Goal: Task Accomplishment & Management: Complete application form

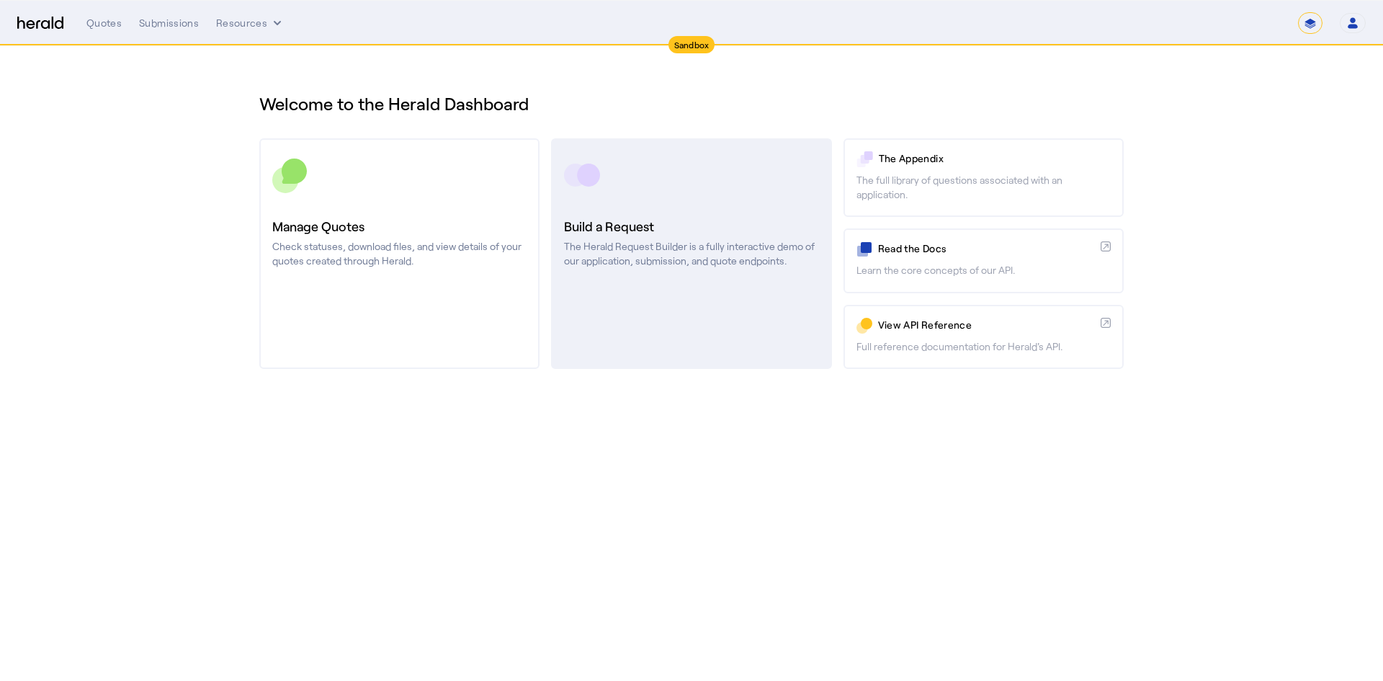
click at [602, 257] on p "The Herald Request Builder is a fully interactive demo of our application, subm…" at bounding box center [691, 253] width 254 height 29
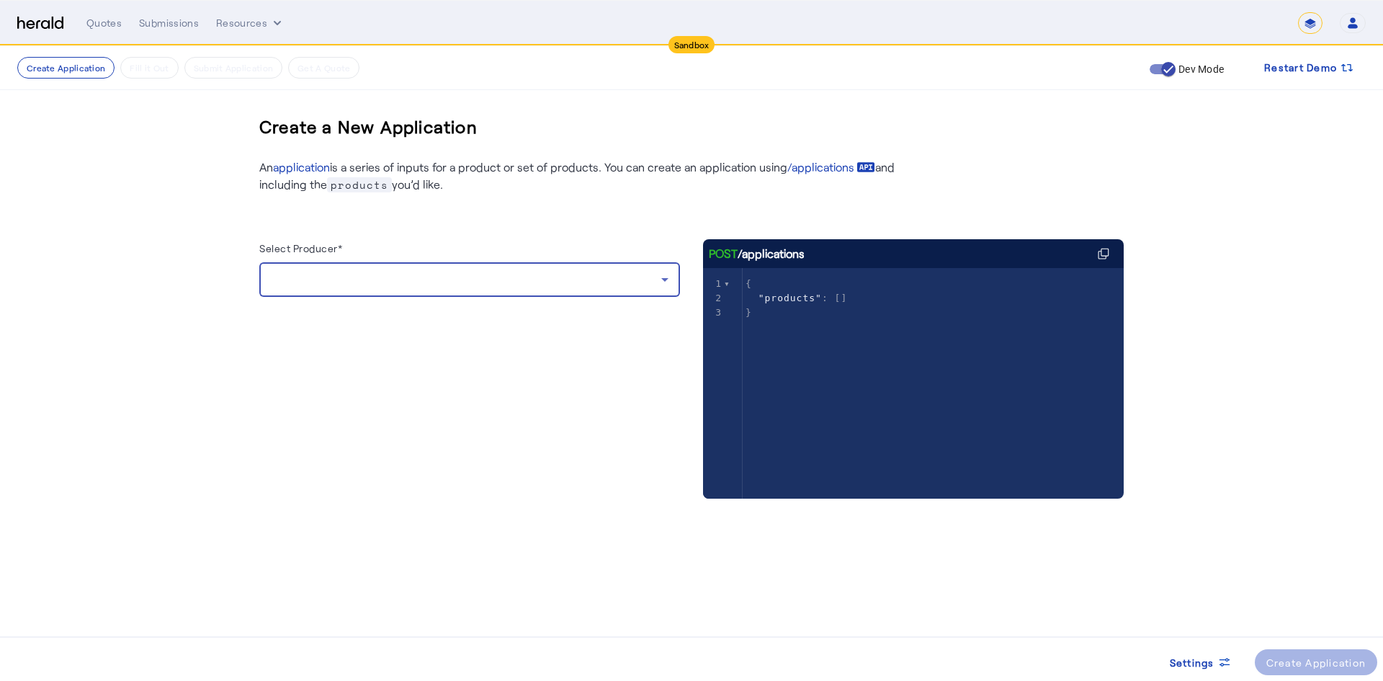
click at [335, 284] on div at bounding box center [466, 279] width 390 height 17
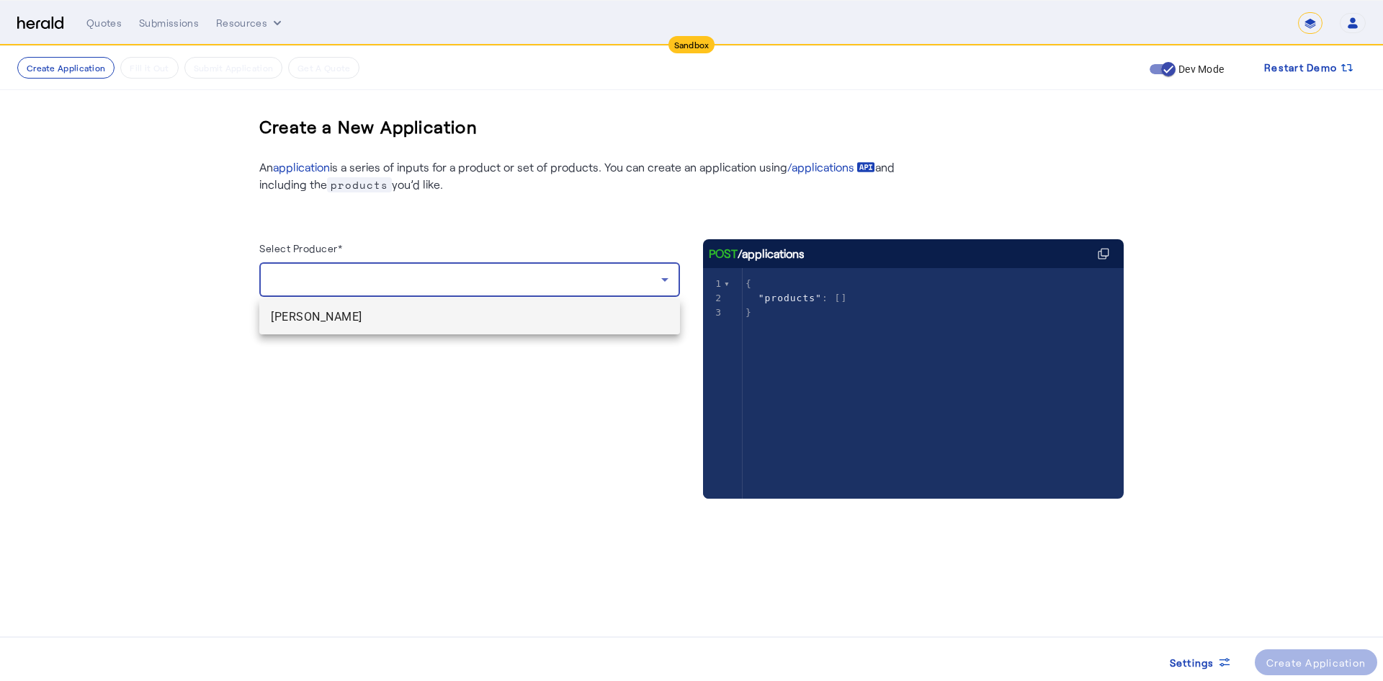
click at [331, 312] on span "[PERSON_NAME]" at bounding box center [470, 316] width 398 height 17
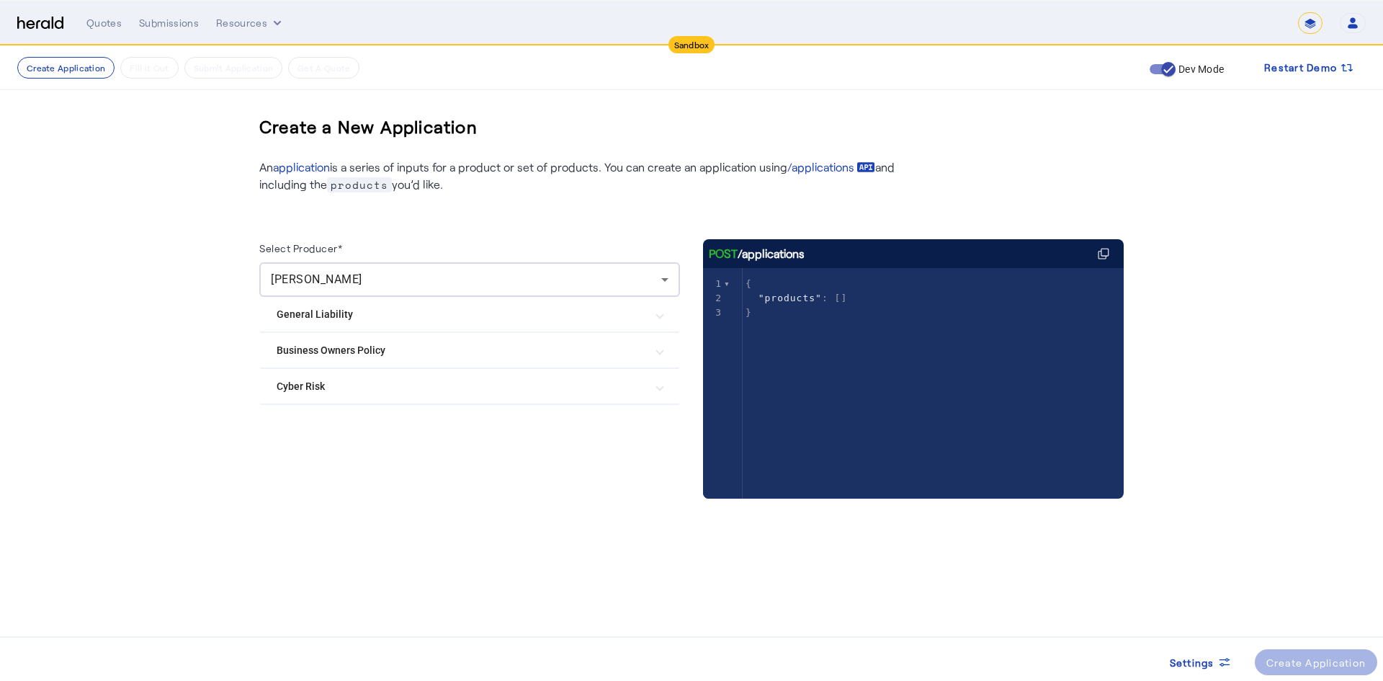
click at [363, 364] on mat-expansion-panel-header "Business Owners Policy" at bounding box center [469, 350] width 421 height 35
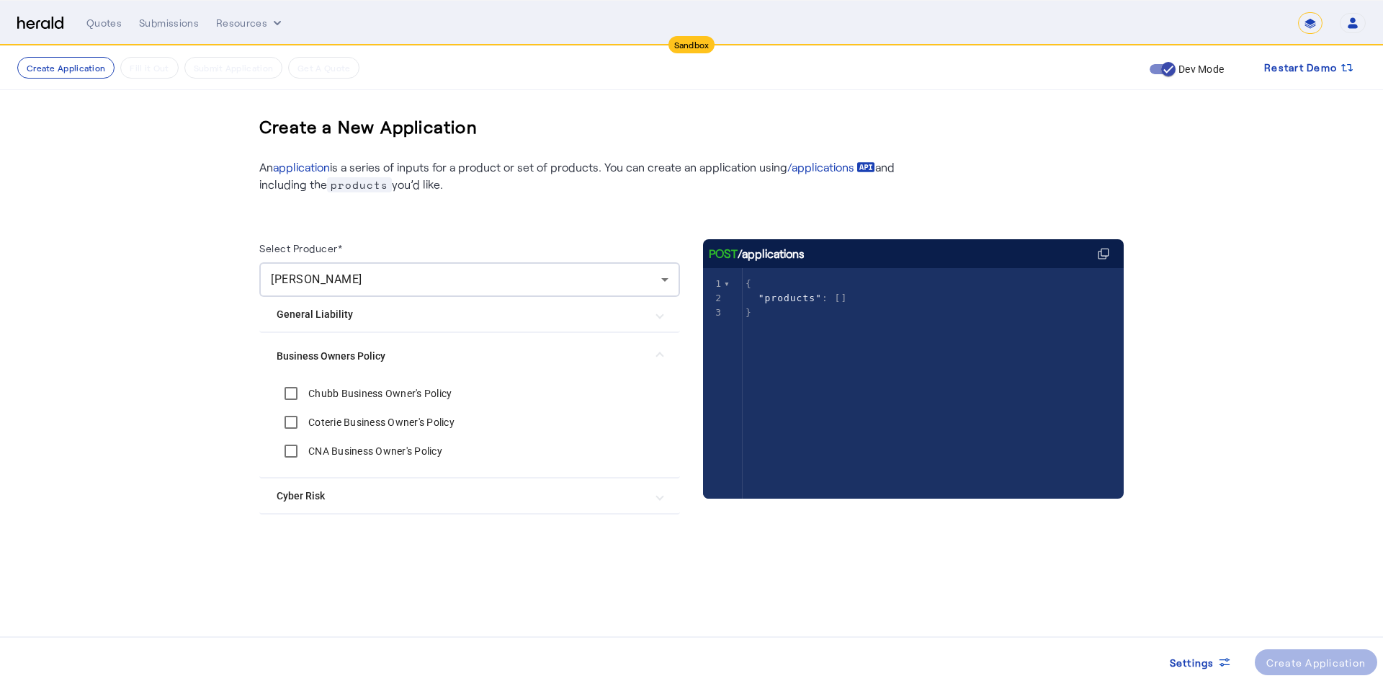
click at [331, 380] on div "Chubb Business Owner's Policy" at bounding box center [364, 393] width 175 height 29
click at [323, 403] on div "Chubb Business Owner's Policy" at bounding box center [364, 393] width 175 height 29
click at [327, 395] on label "Chubb Business Owner's Policy" at bounding box center [378, 393] width 146 height 14
click at [1318, 661] on div "Create Application" at bounding box center [1316, 662] width 100 height 15
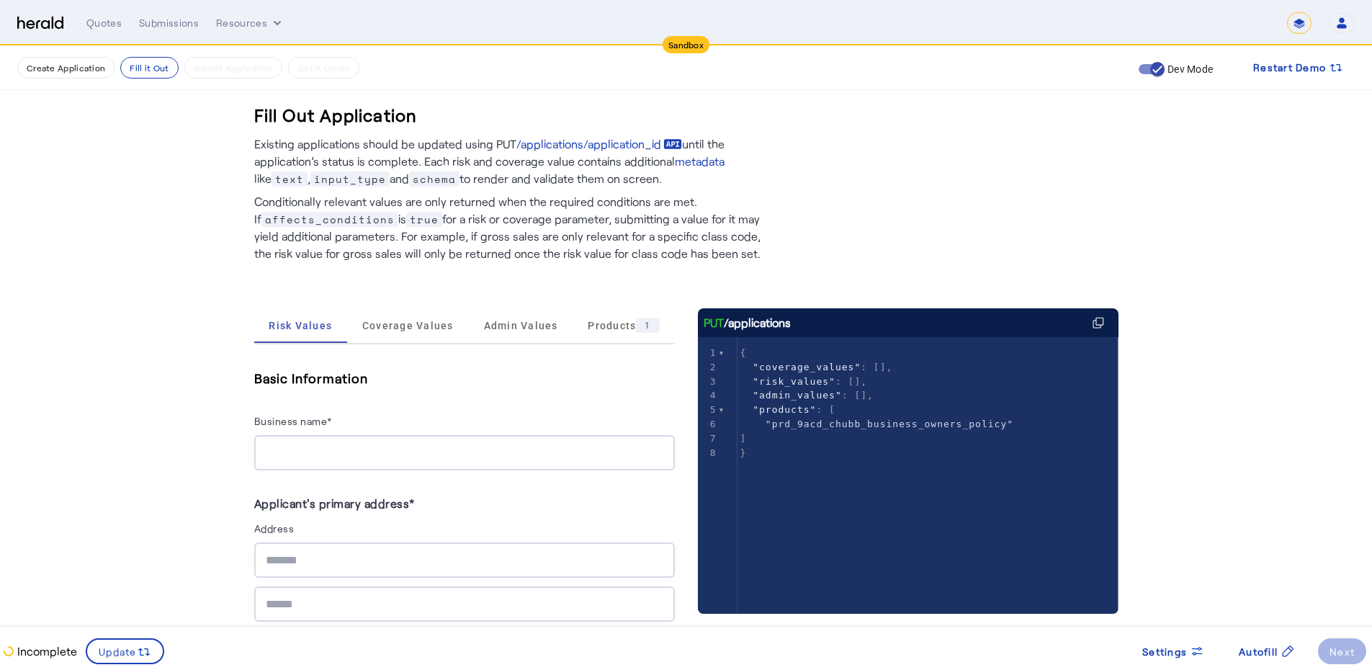
scroll to position [456, 0]
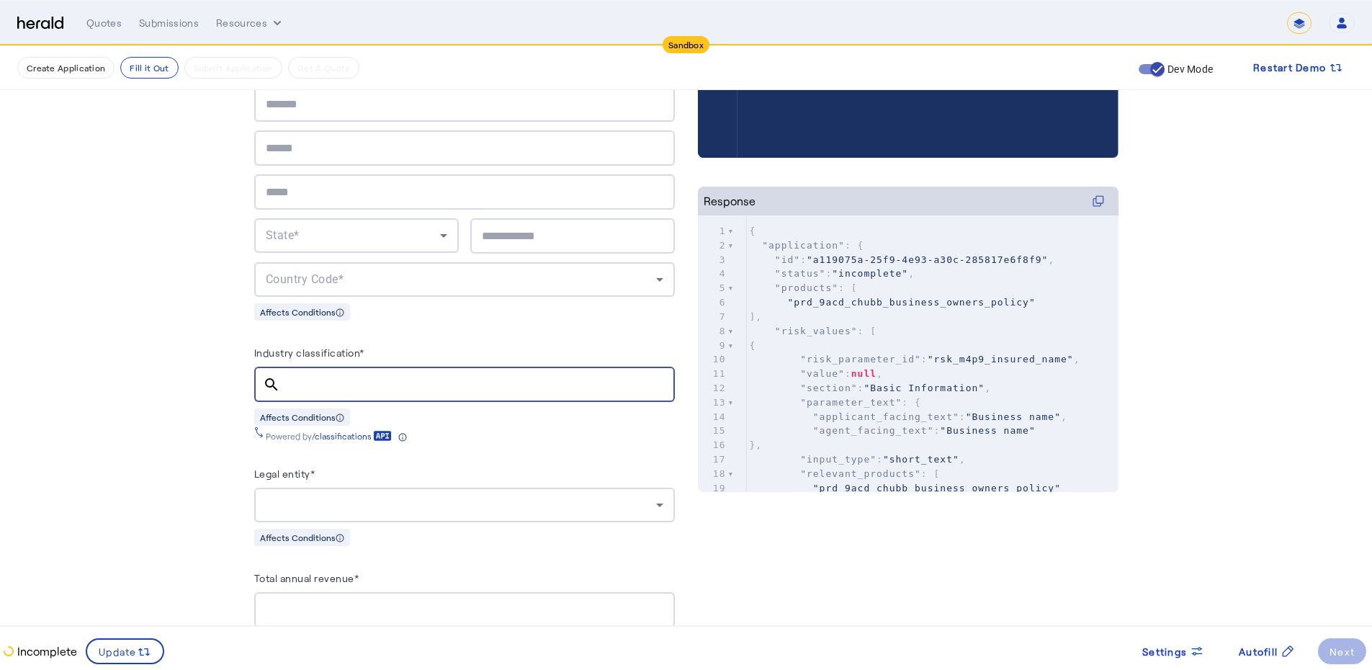
click at [328, 376] on input "Industry classification*" at bounding box center [478, 384] width 372 height 17
click at [336, 382] on input "Industry classification*" at bounding box center [478, 384] width 372 height 17
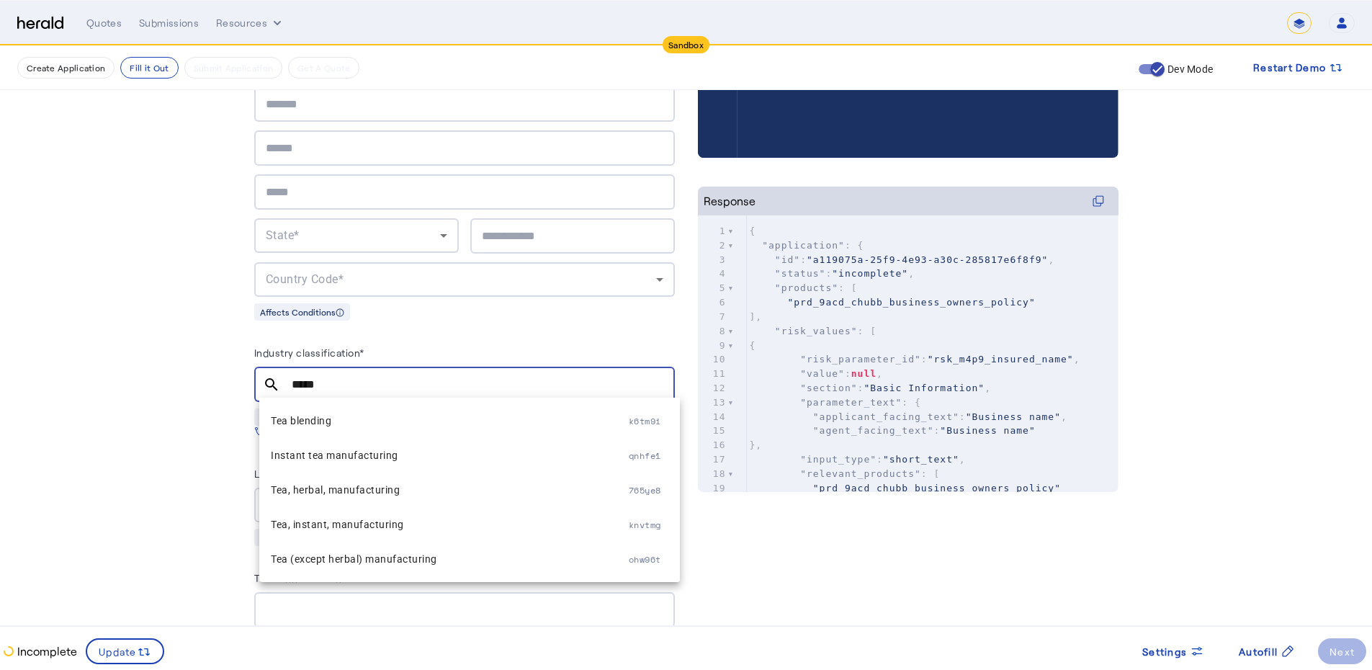
type input "*****"
click at [390, 420] on span "Hotels (except casino hotels)" at bounding box center [450, 420] width 358 height 17
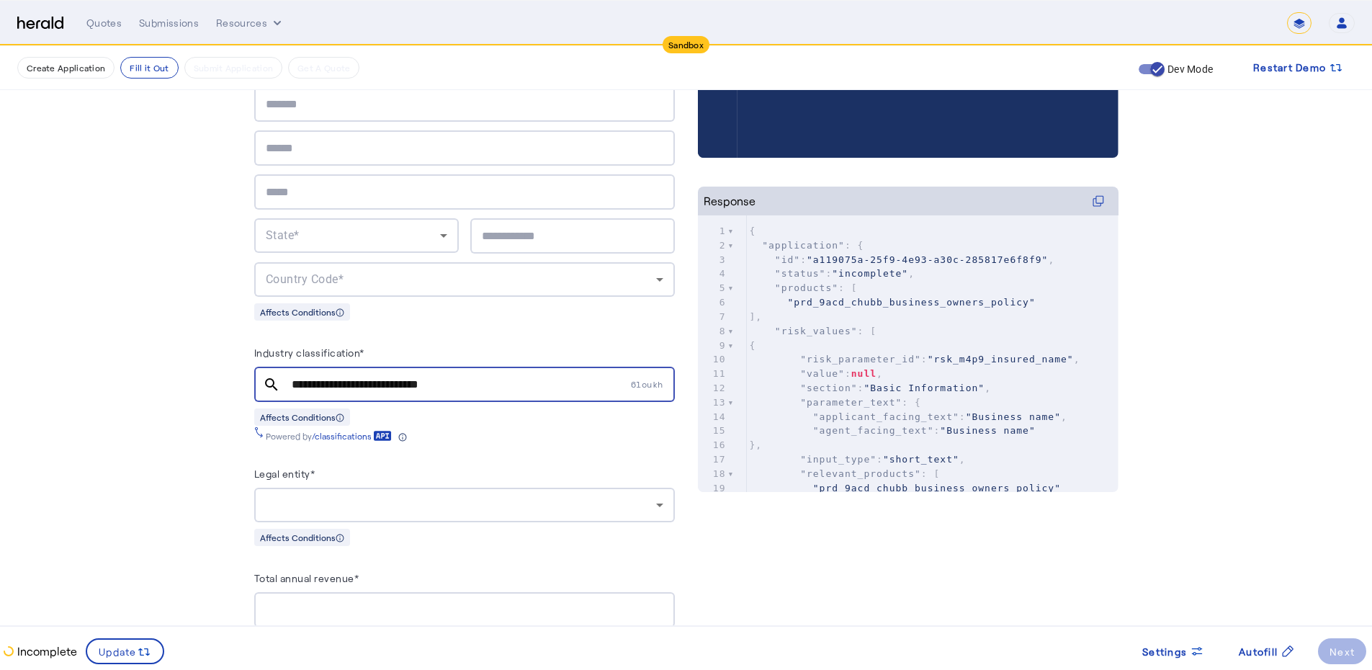
click at [643, 384] on span "6loukh" at bounding box center [653, 384] width 44 height 12
copy mat-form-field "6loukh"
click at [643, 384] on span "6loukh" at bounding box center [653, 384] width 44 height 12
click at [466, 371] on div "**********" at bounding box center [460, 384] width 336 height 35
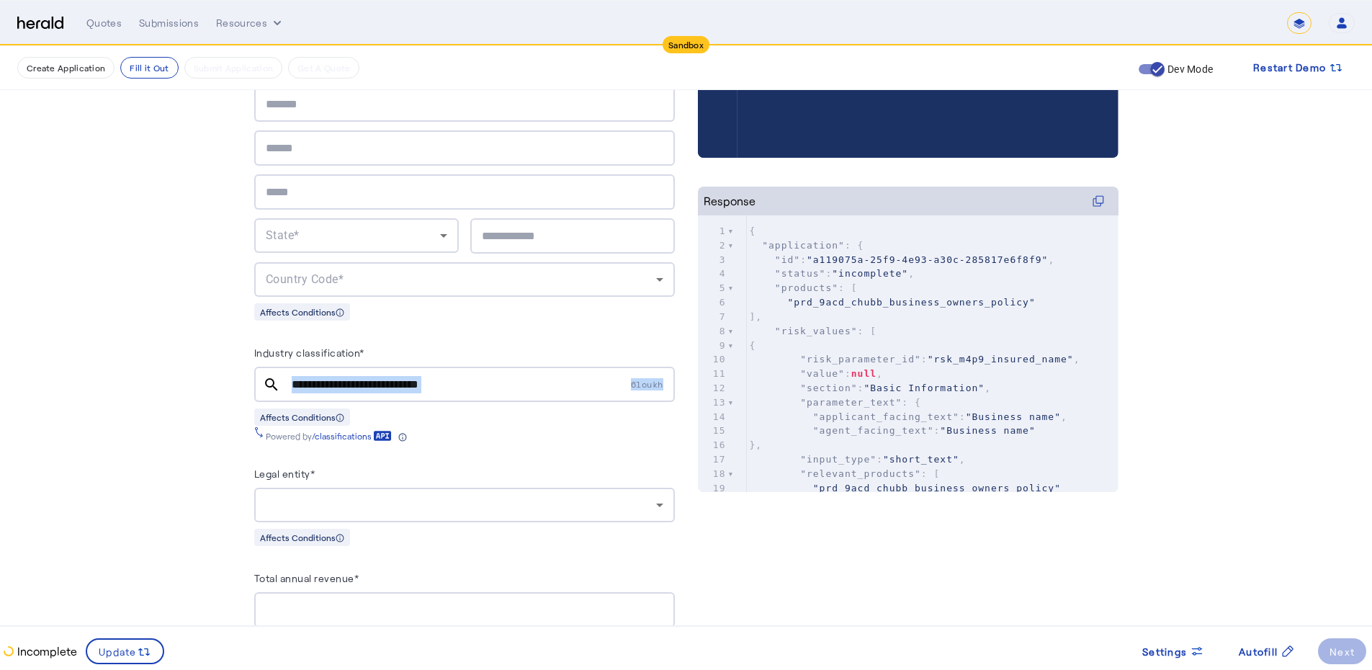
click at [466, 371] on div "**********" at bounding box center [460, 384] width 336 height 35
click at [415, 380] on input "**********" at bounding box center [460, 384] width 336 height 17
click at [415, 379] on input "**********" at bounding box center [460, 384] width 336 height 17
click at [415, 377] on input "**********" at bounding box center [460, 384] width 336 height 17
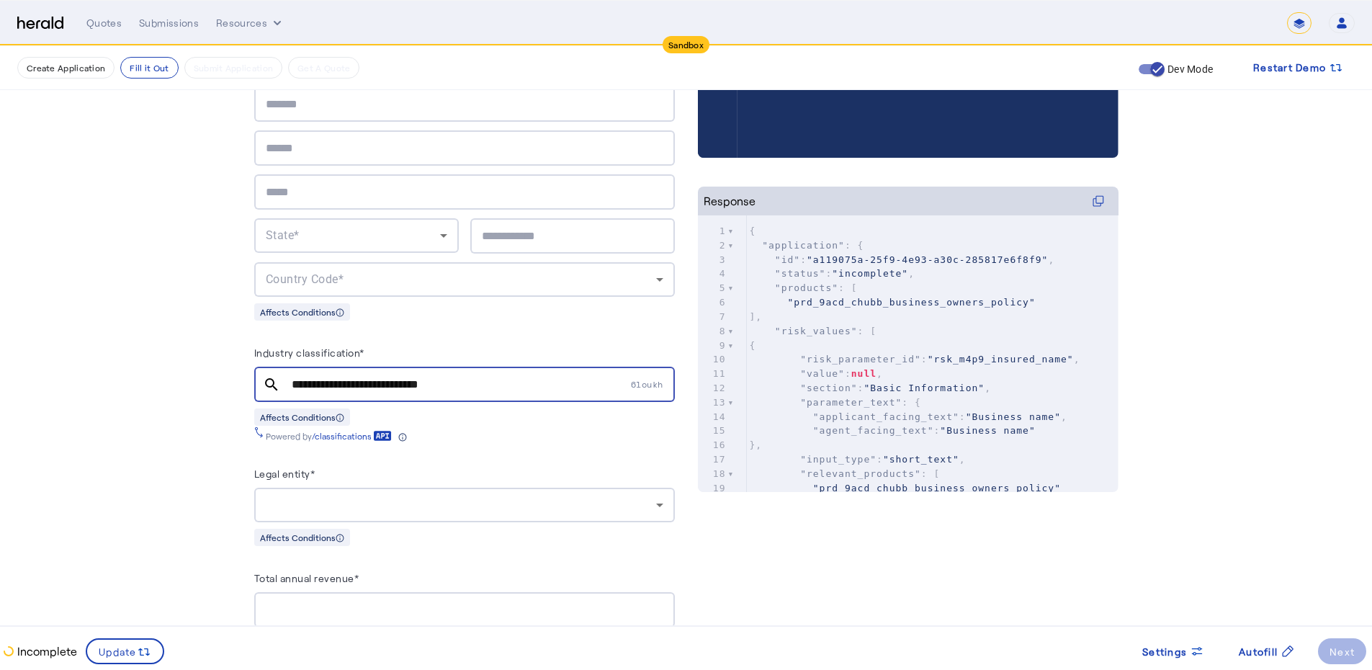
drag, startPoint x: 415, startPoint y: 377, endPoint x: 426, endPoint y: 383, distance: 12.6
click at [414, 395] on div "**********" at bounding box center [460, 384] width 336 height 35
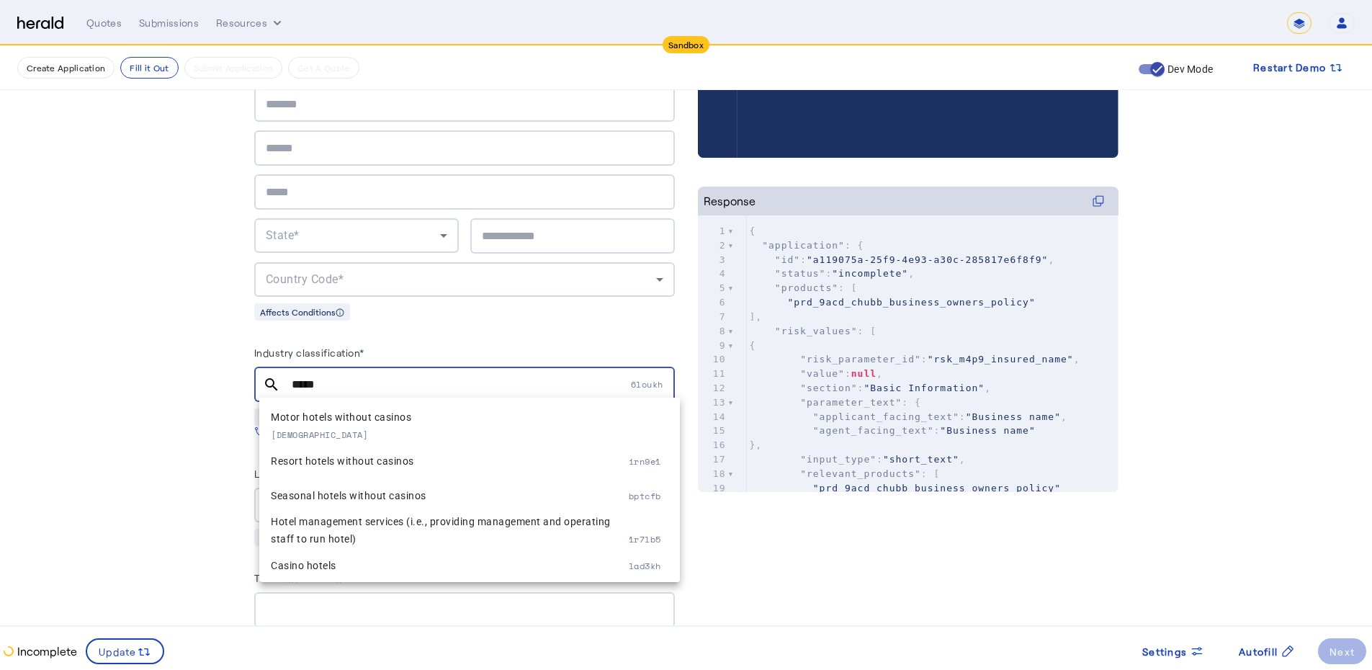
scroll to position [173, 0]
click at [329, 370] on div "*****" at bounding box center [460, 384] width 336 height 35
click at [326, 370] on div "*****" at bounding box center [460, 384] width 336 height 35
click at [308, 383] on input "*****" at bounding box center [460, 384] width 336 height 17
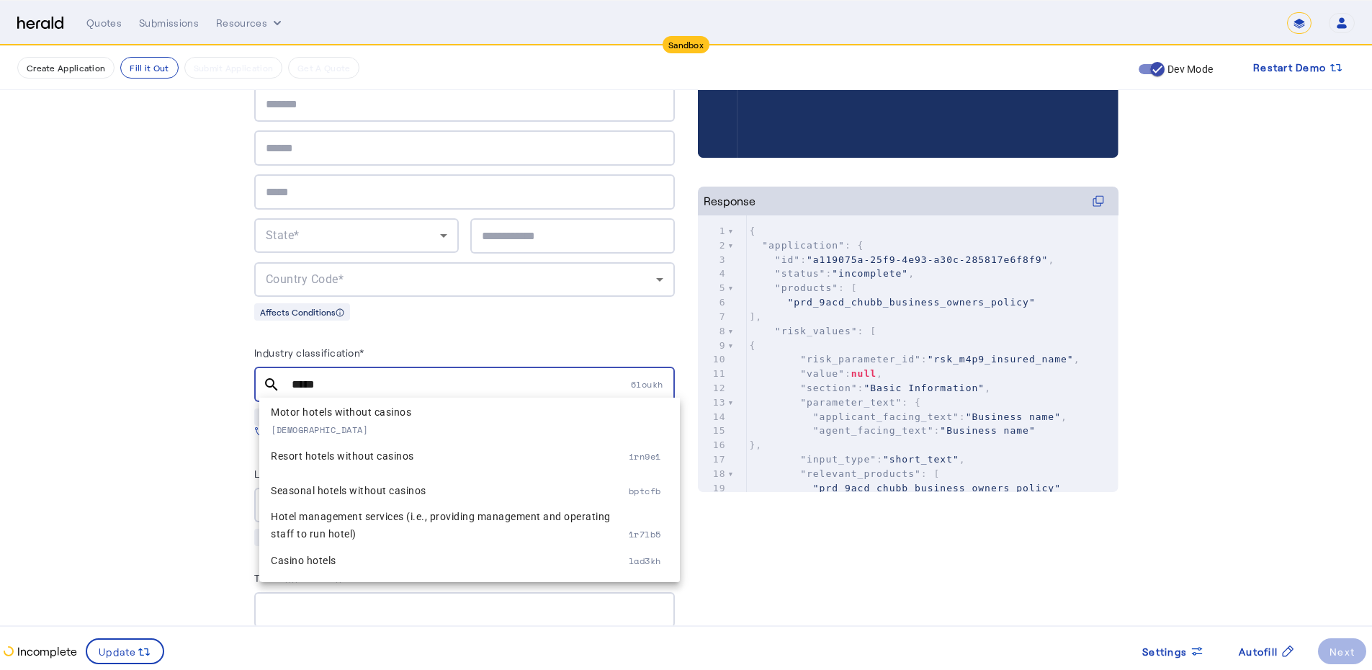
click at [308, 383] on input "*****" at bounding box center [460, 384] width 336 height 17
paste input "**********"
type input "**********"
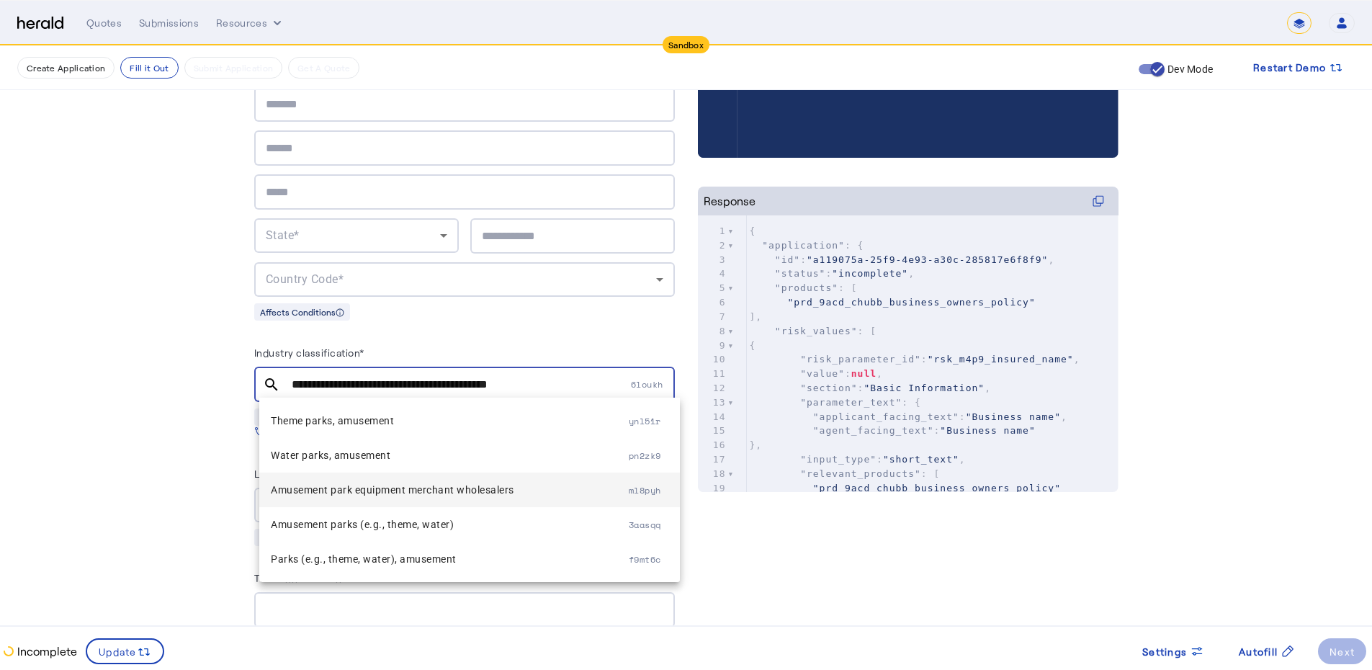
click at [590, 500] on mat-option "Amusement park equipment merchant wholesalers ml8pyh" at bounding box center [469, 490] width 421 height 35
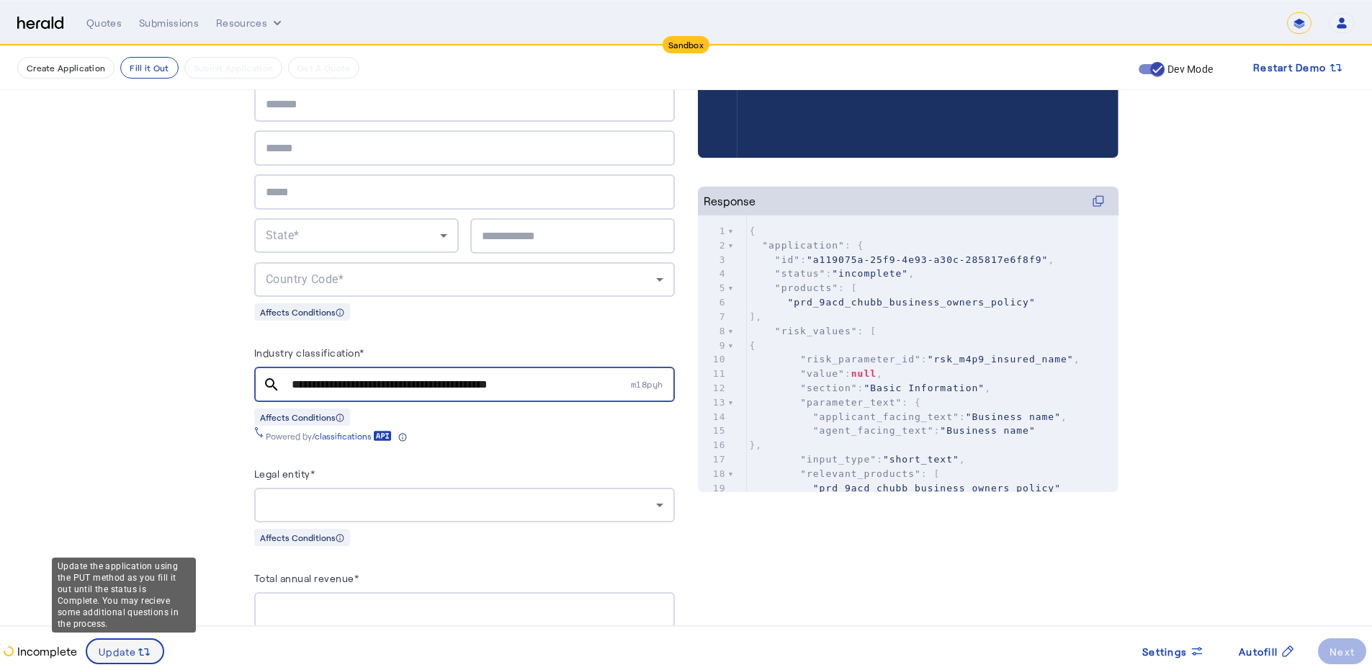
click at [101, 654] on span "Update" at bounding box center [118, 651] width 38 height 15
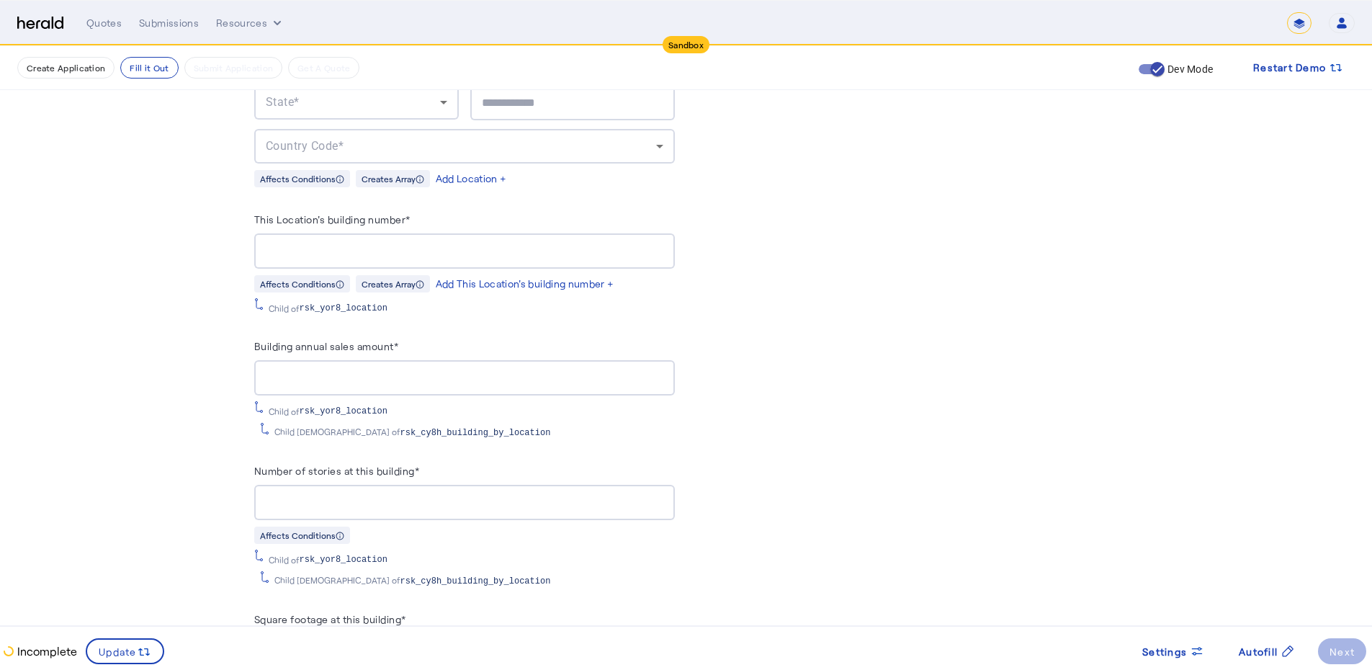
scroll to position [1825, 0]
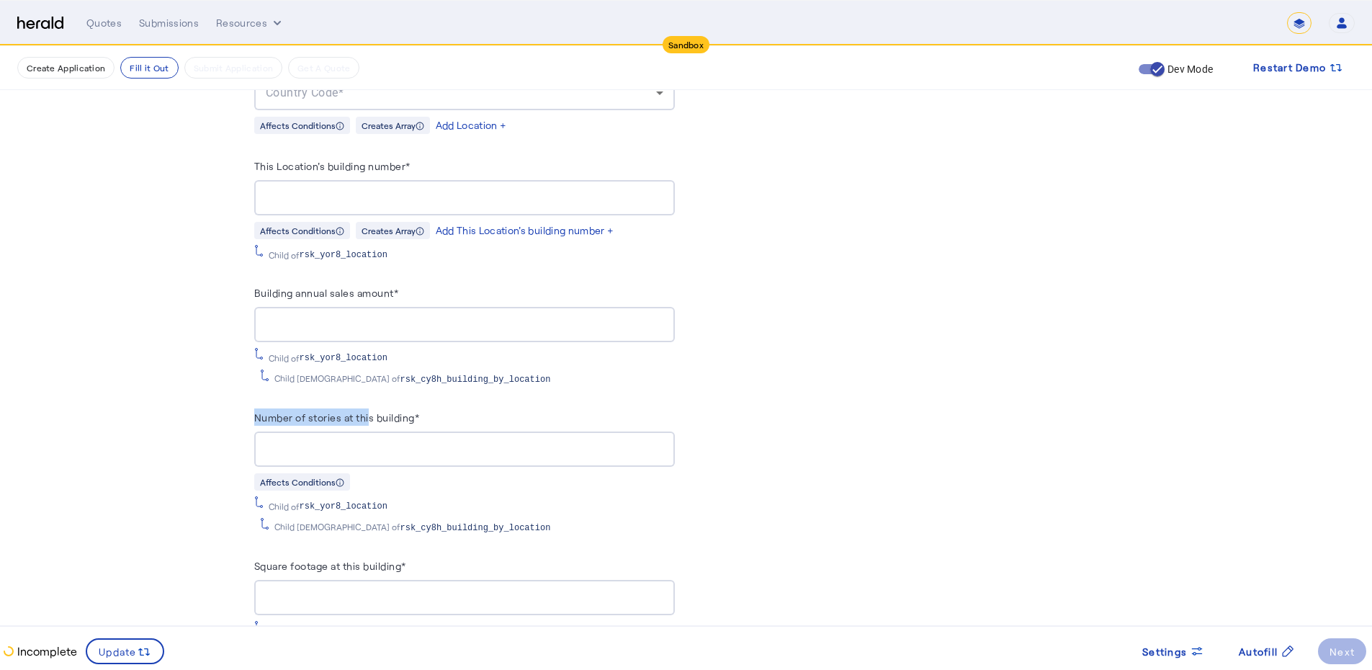
drag, startPoint x: 261, startPoint y: 401, endPoint x: 376, endPoint y: 411, distance: 114.9
click at [376, 411] on label "Number of stories at this building*" at bounding box center [337, 417] width 166 height 12
copy label "Number of stories at thi"
click at [346, 352] on span "rsk_yor8_location" at bounding box center [344, 358] width 88 height 12
drag, startPoint x: 442, startPoint y: 345, endPoint x: 307, endPoint y: 340, distance: 134.8
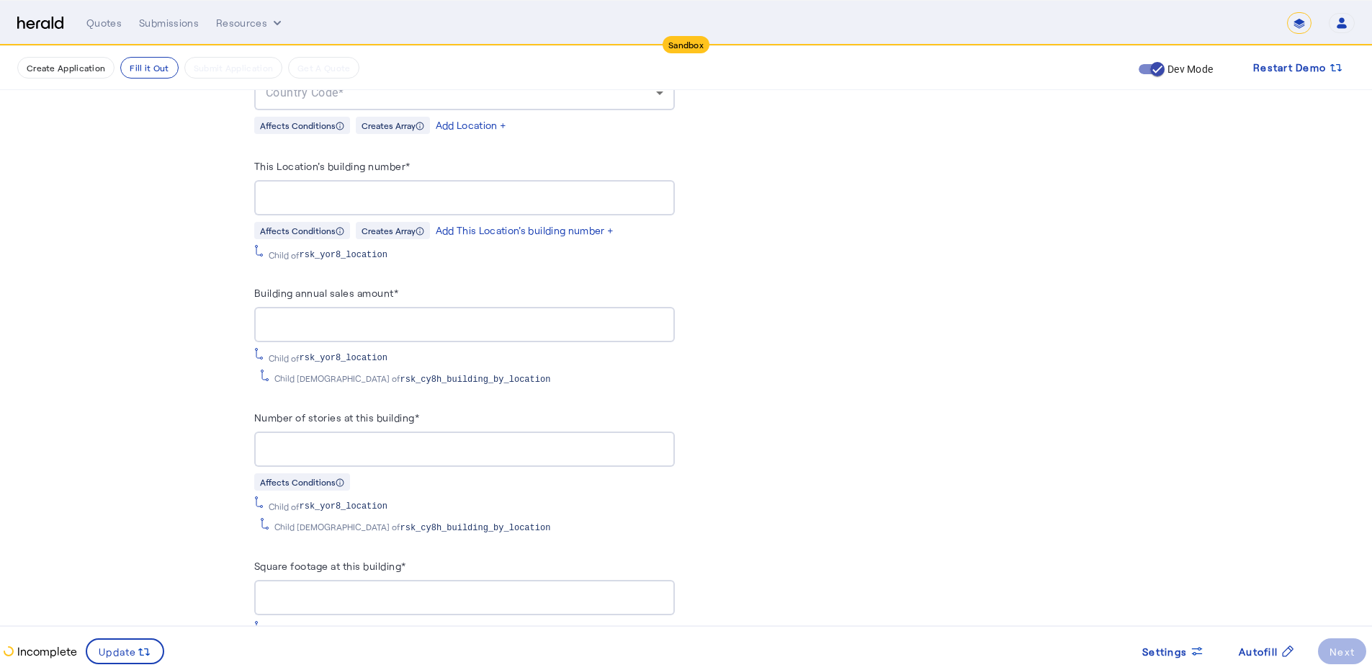
click at [307, 348] on div "Child of rsk_yor8_location" at bounding box center [464, 356] width 421 height 16
click at [1157, 650] on span "Settings" at bounding box center [1165, 651] width 45 height 15
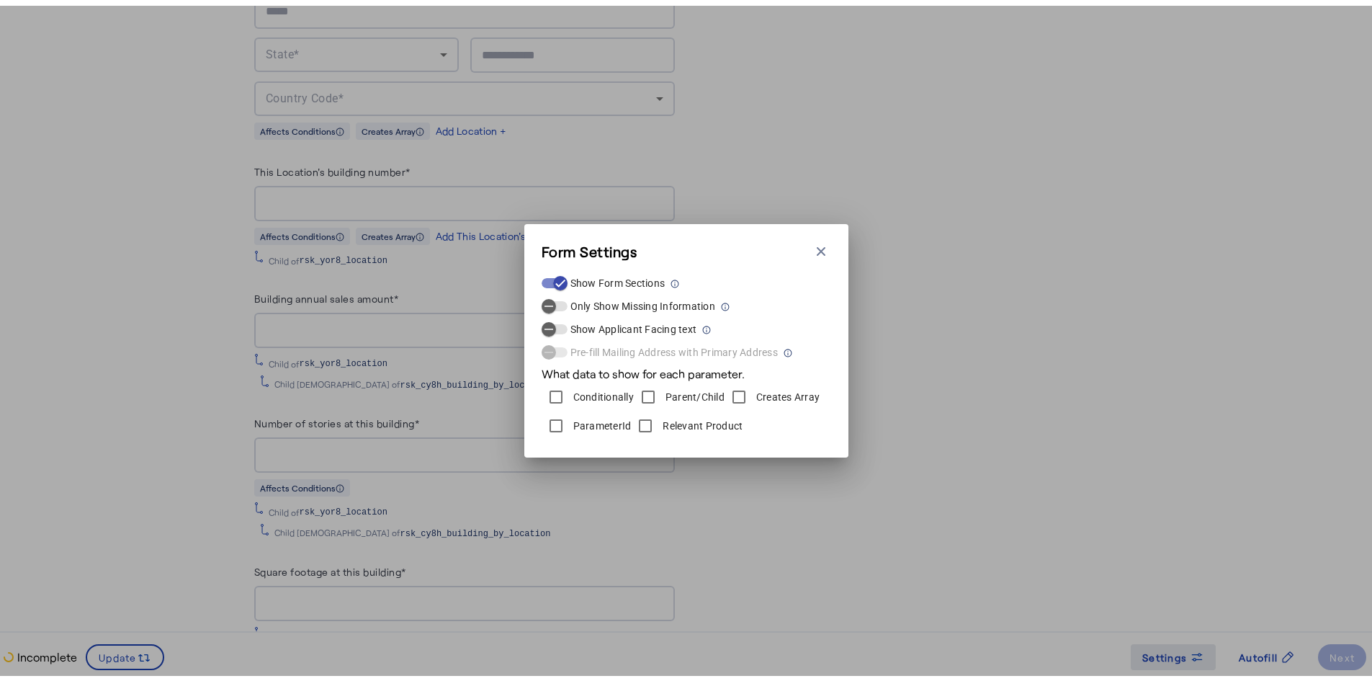
scroll to position [0, 0]
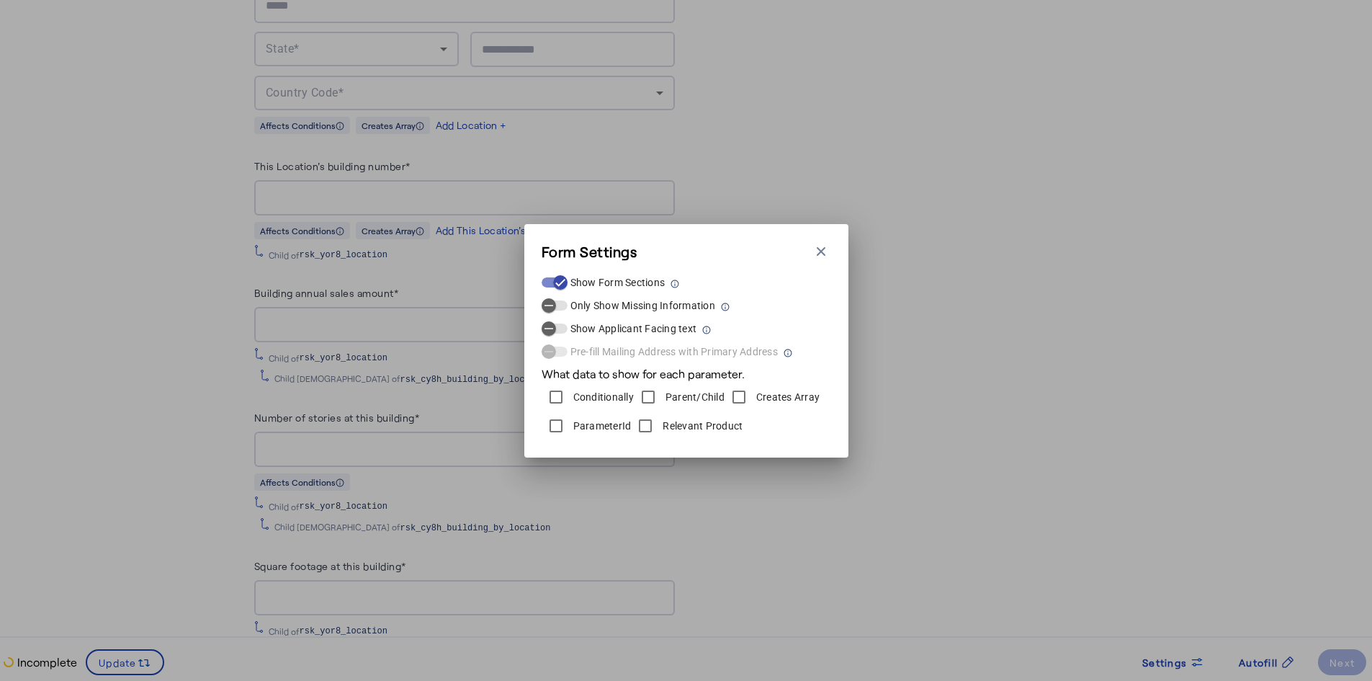
click at [679, 426] on label "Relevant Product" at bounding box center [701, 426] width 83 height 14
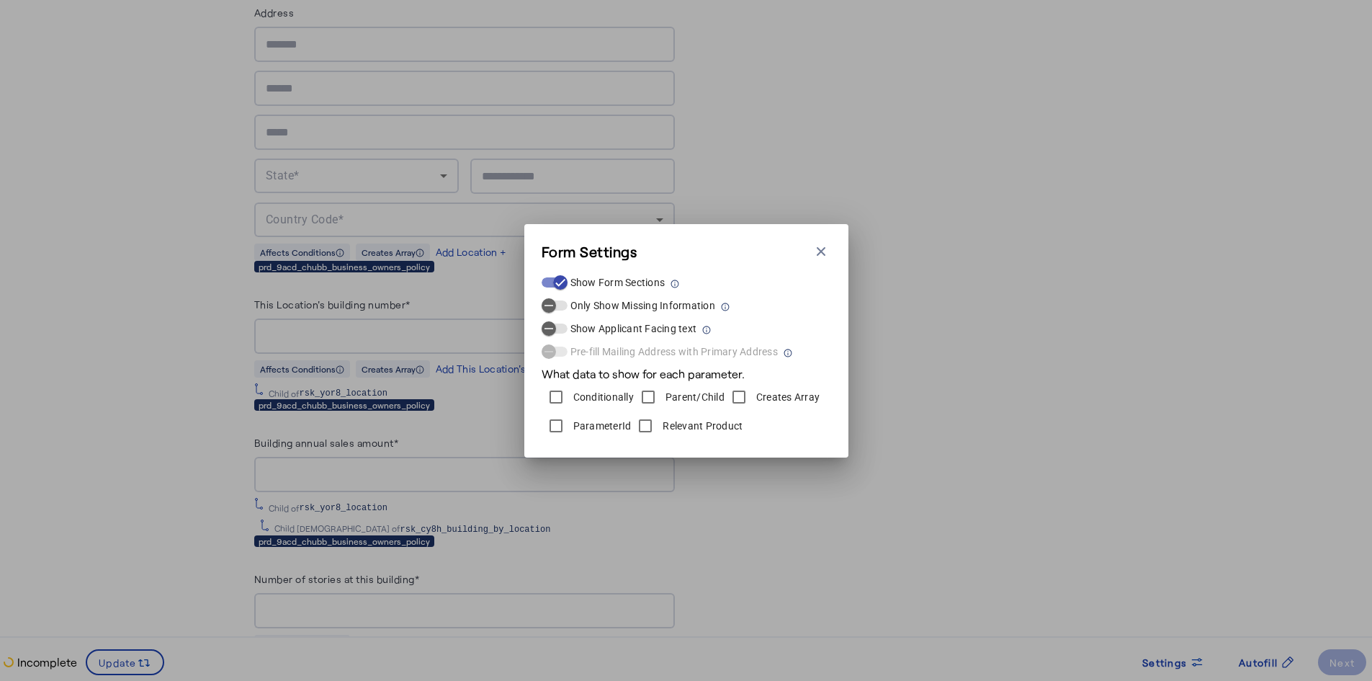
click at [613, 430] on label "ParameterId" at bounding box center [601, 426] width 61 height 14
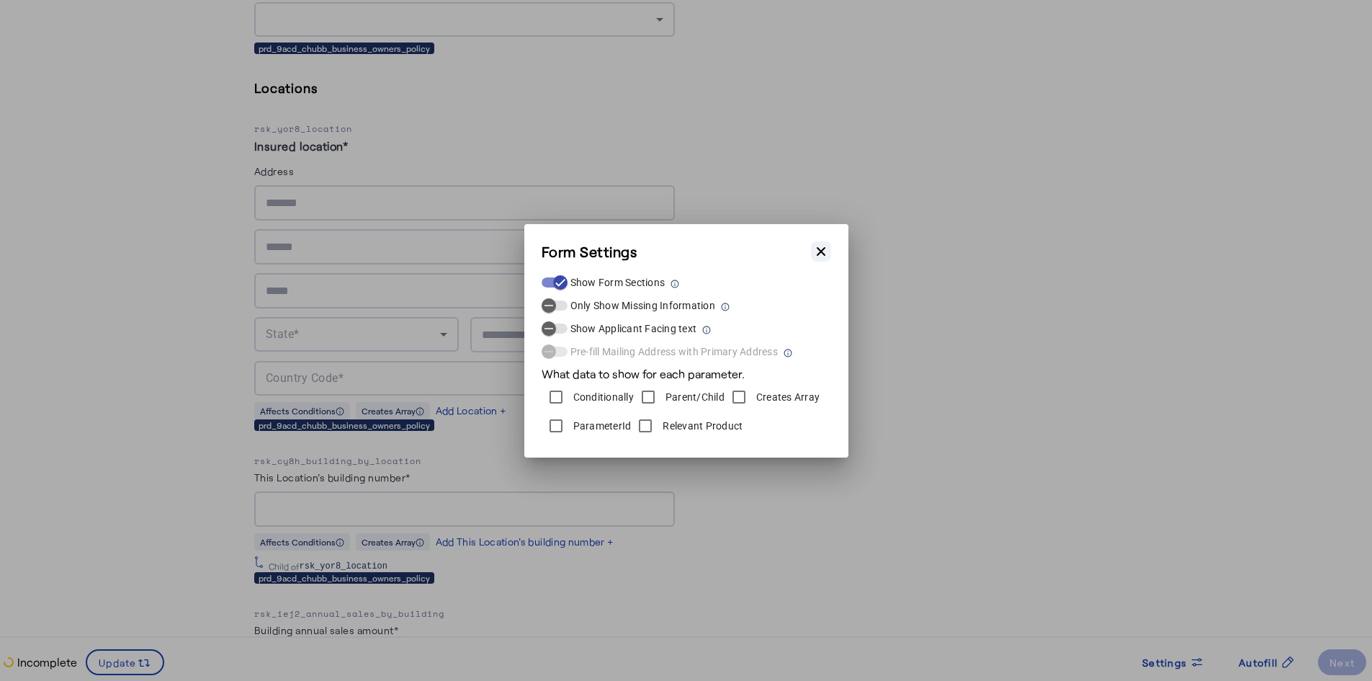
click at [828, 247] on icon "button" at bounding box center [821, 251] width 14 height 14
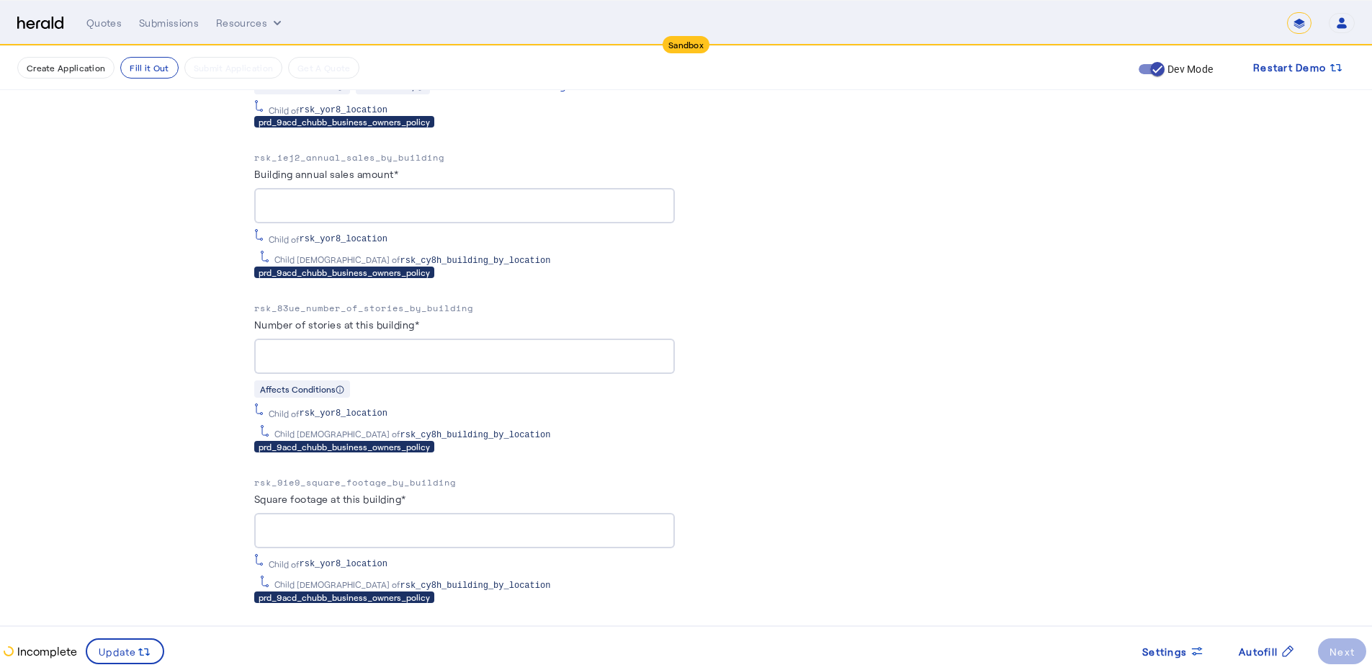
scroll to position [2737, 0]
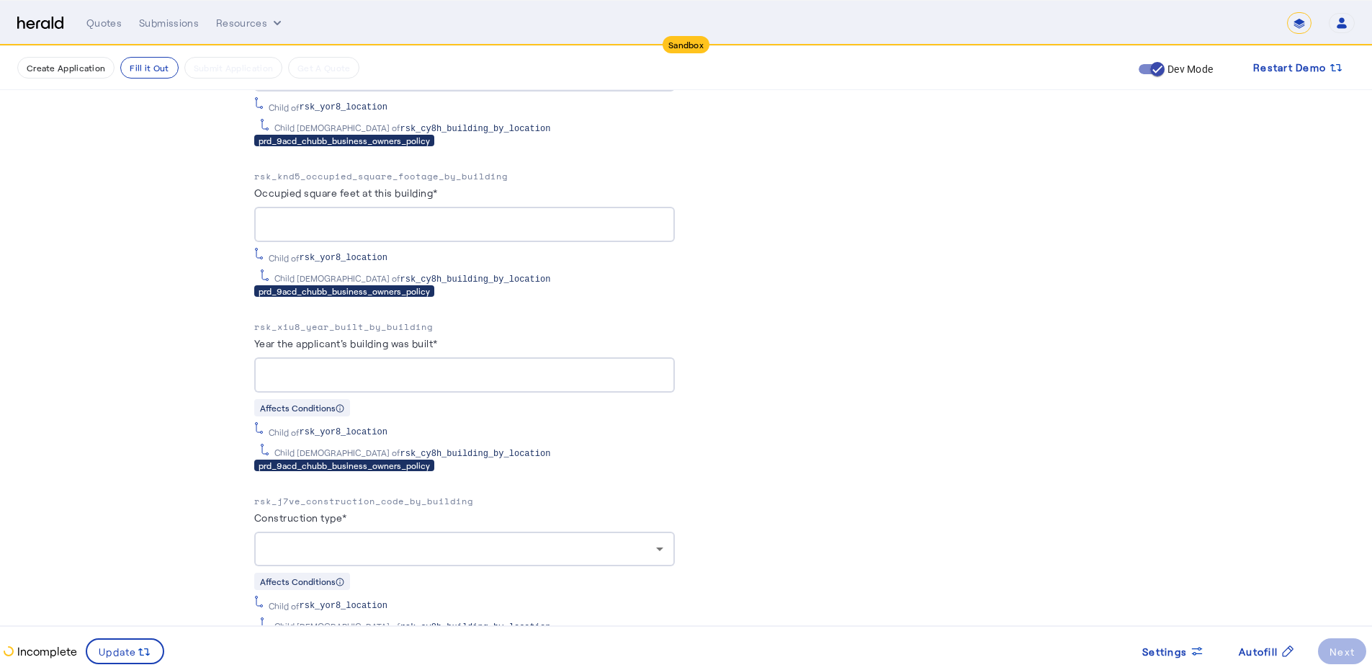
copy span "rsk_yor8_location"
drag, startPoint x: 388, startPoint y: 243, endPoint x: 310, endPoint y: 244, distance: 78.5
click at [310, 252] on div "Child of rsk_yor8_location" at bounding box center [427, 258] width 316 height 12
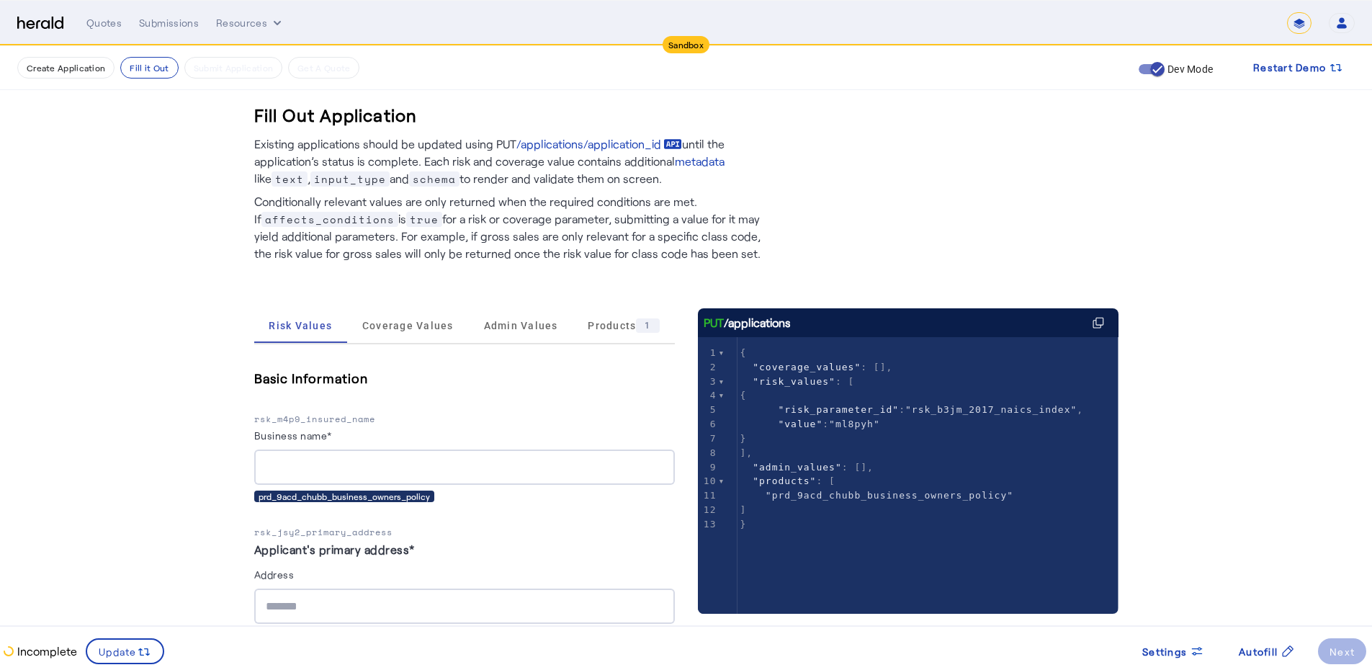
scroll to position [456, 0]
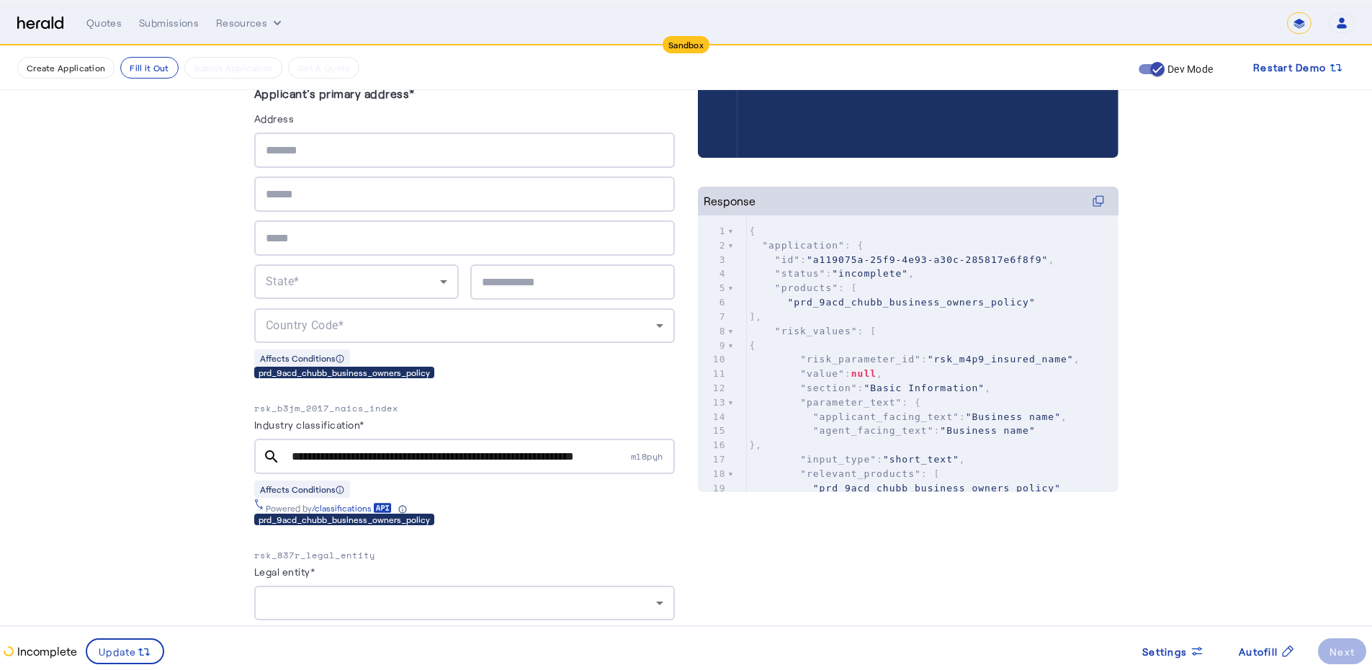
click at [937, 325] on pre ""risk_values" : [" at bounding box center [933, 331] width 372 height 14
type input "**********"
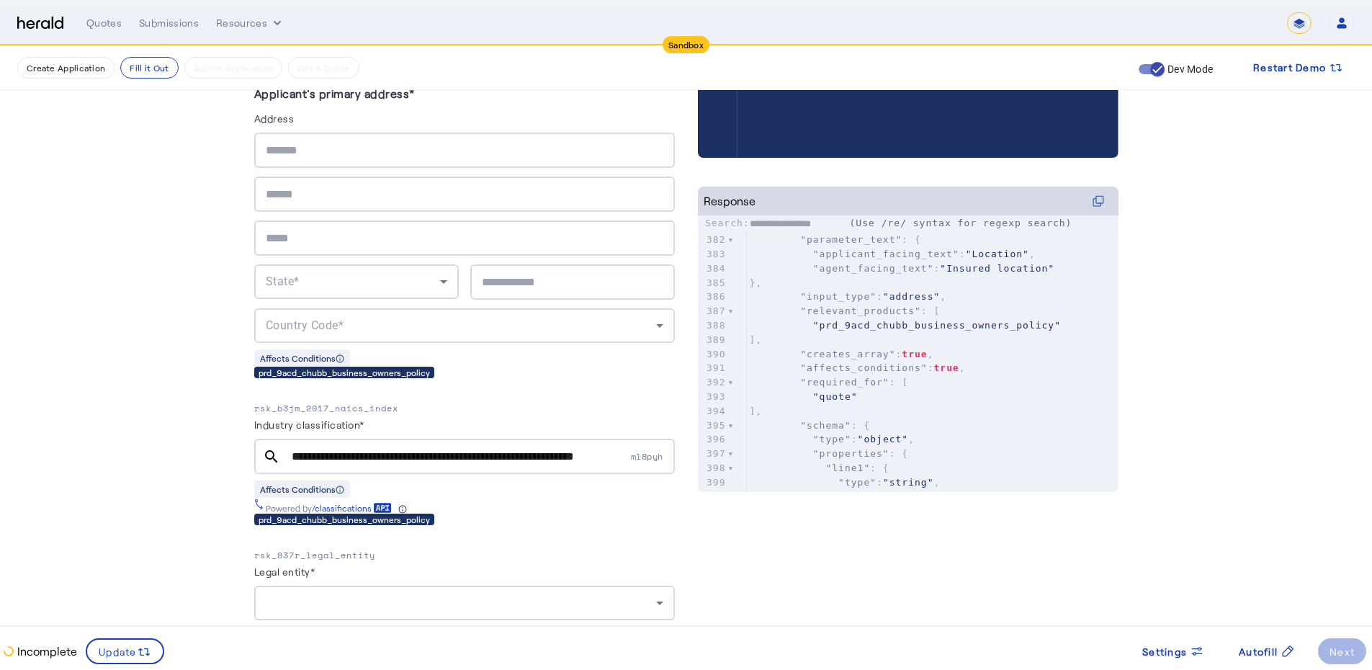
scroll to position [5286, 0]
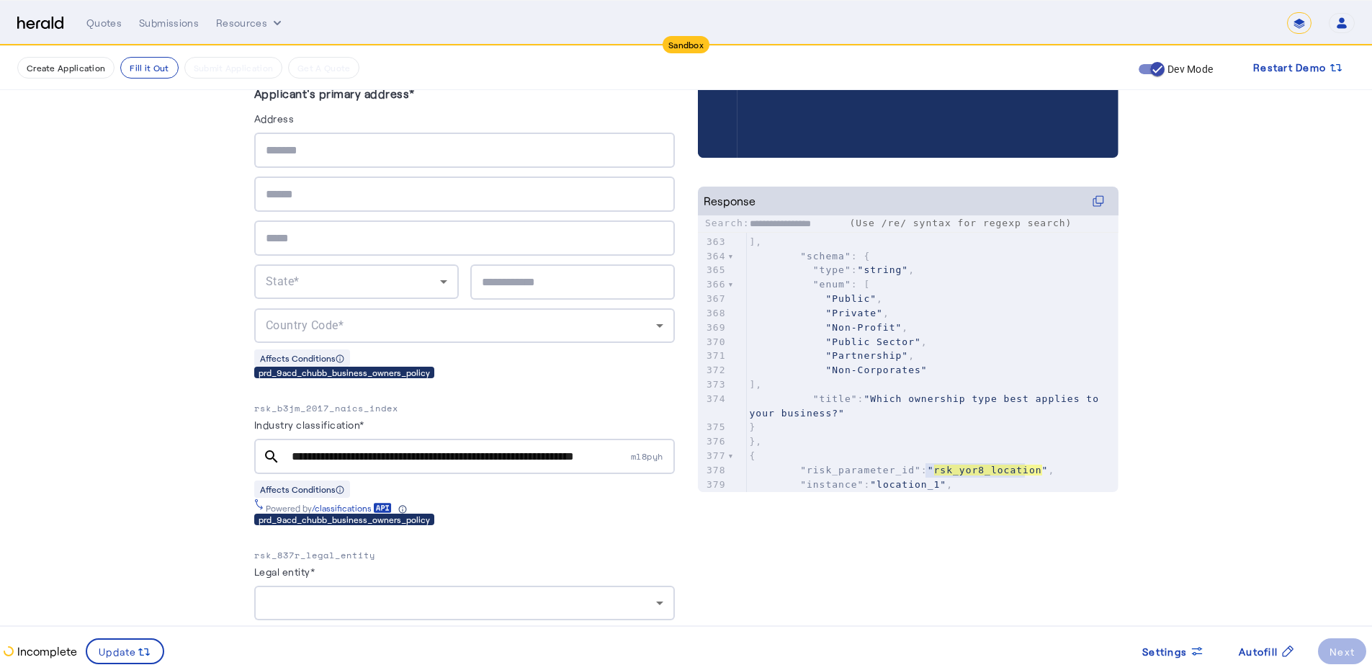
type textarea "**********"
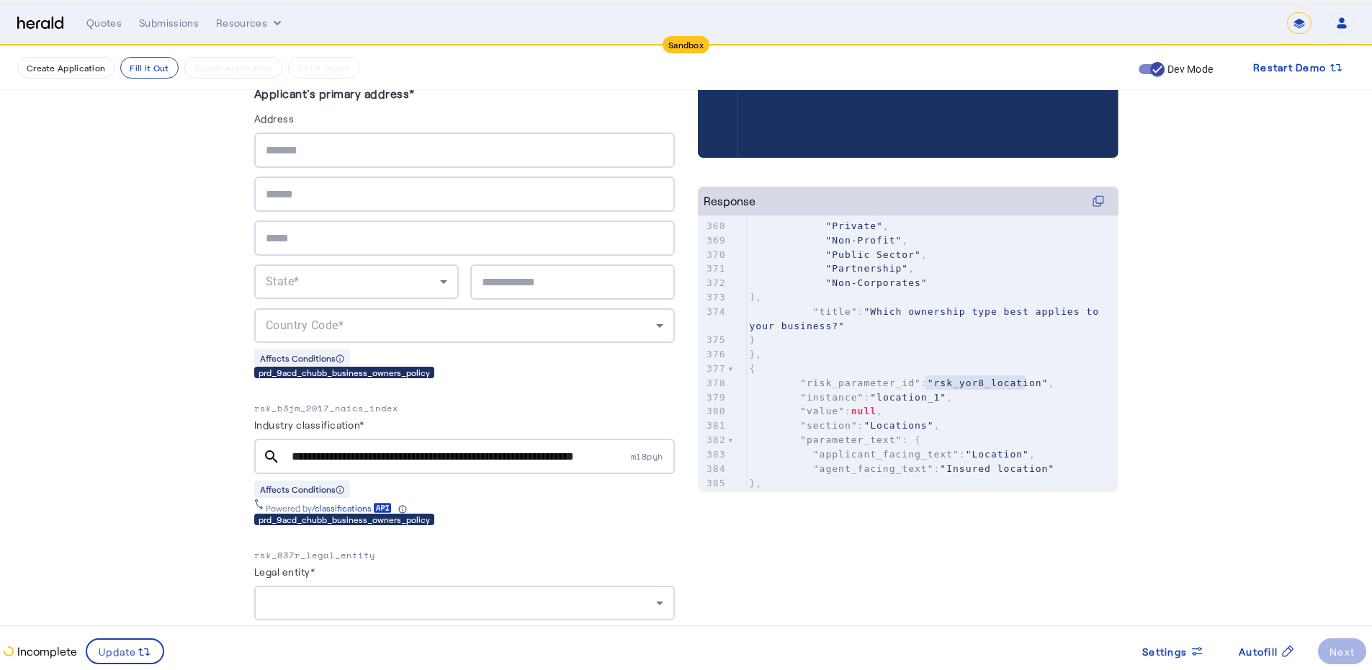
scroll to position [0, 0]
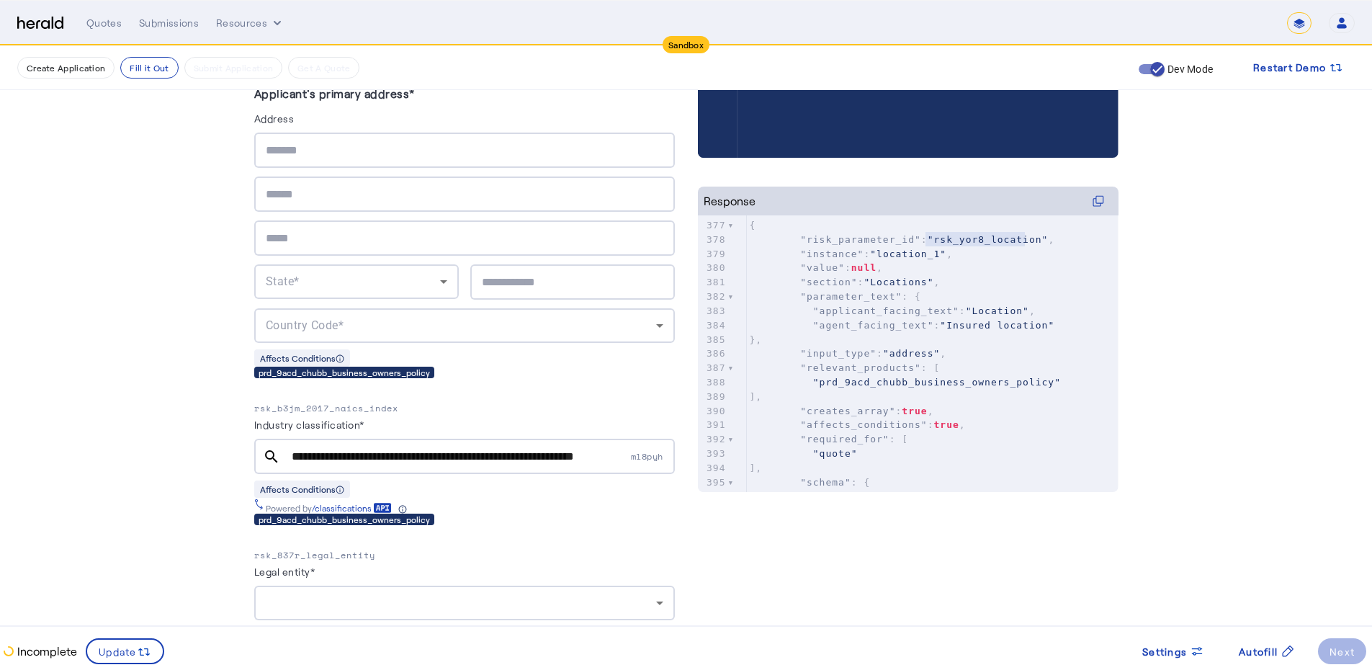
click at [826, 356] on span ""input_type"" at bounding box center [838, 353] width 76 height 11
type textarea "**********"
click at [826, 356] on span ""input_type"" at bounding box center [838, 353] width 76 height 11
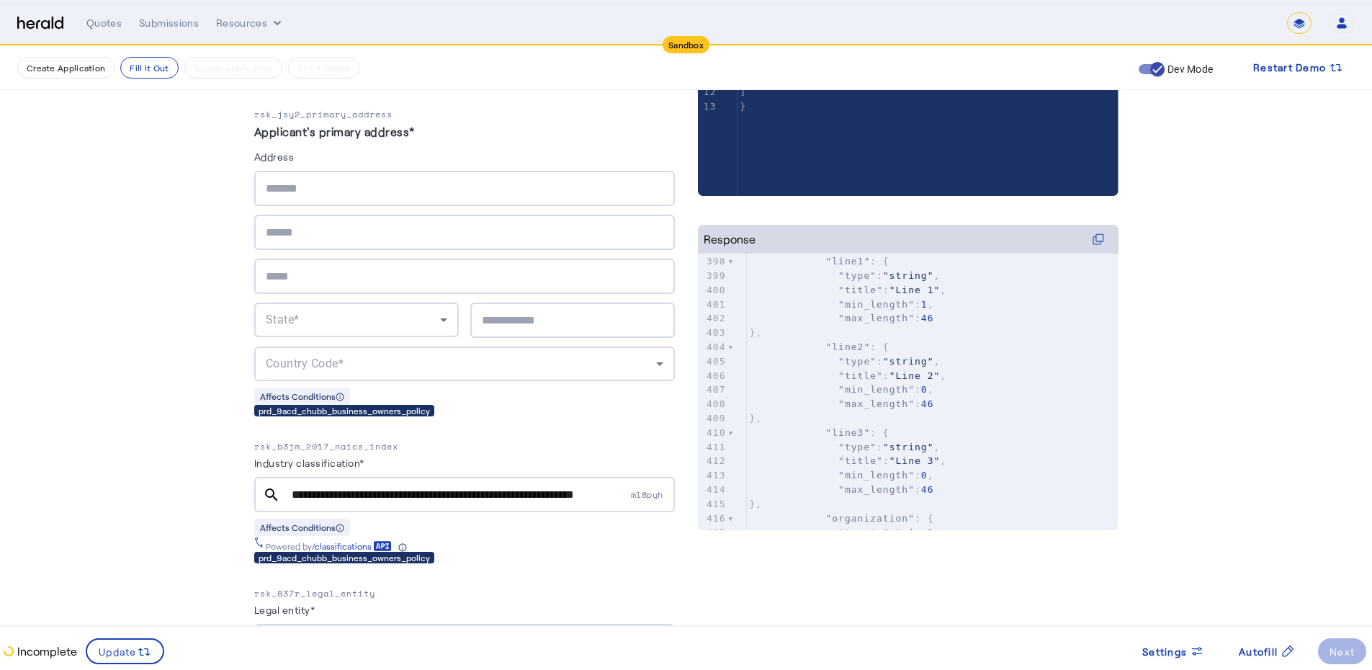
scroll to position [456, 0]
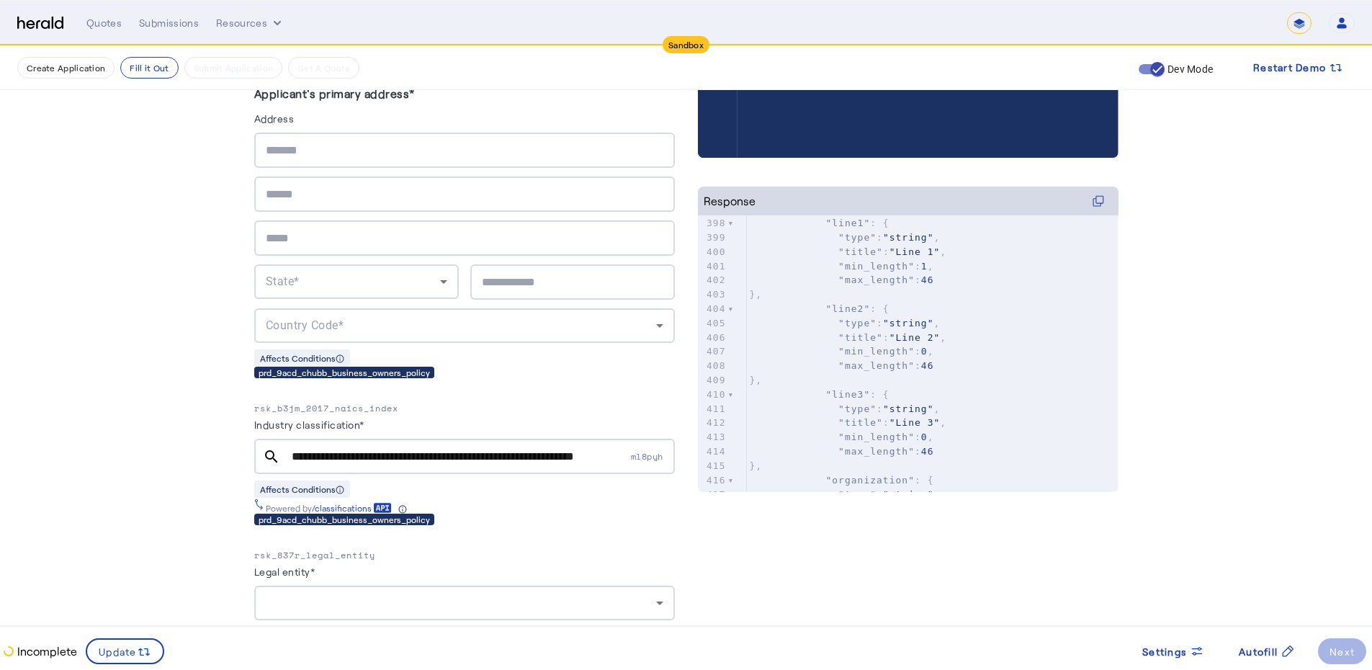
click at [898, 393] on pre ""line3" : {" at bounding box center [933, 395] width 372 height 14
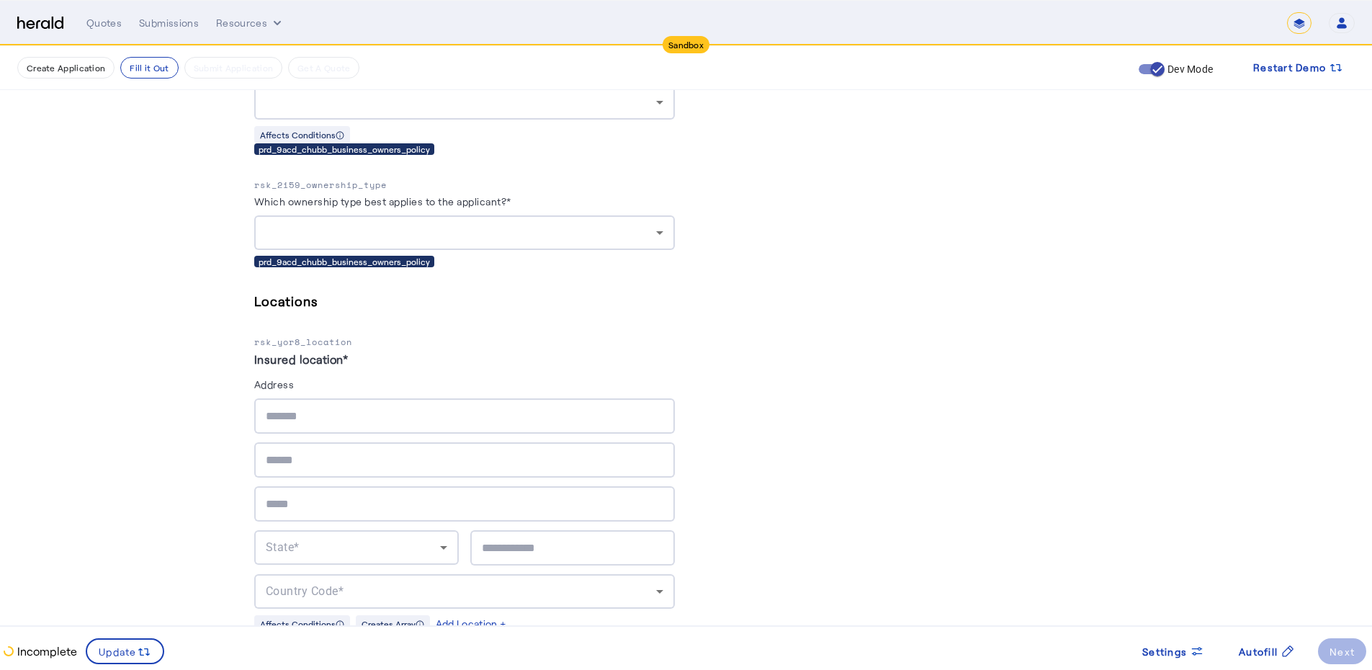
click at [313, 337] on p "rsk_yor8_location" at bounding box center [464, 342] width 421 height 14
click at [311, 335] on p "rsk_yor8_location" at bounding box center [464, 342] width 421 height 14
drag, startPoint x: 259, startPoint y: 337, endPoint x: 378, endPoint y: 338, distance: 118.9
click at [378, 338] on p "rsk_yor8_location" at bounding box center [464, 342] width 421 height 14
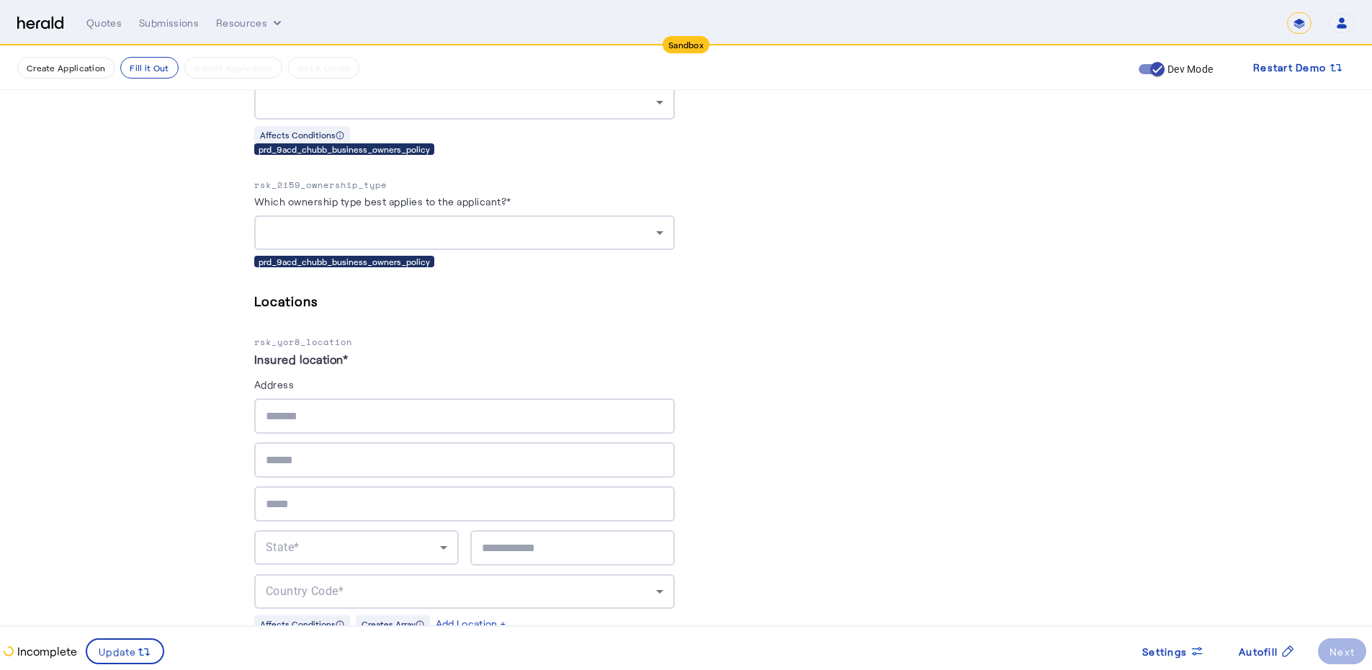
copy p "rsk_yor8_location"
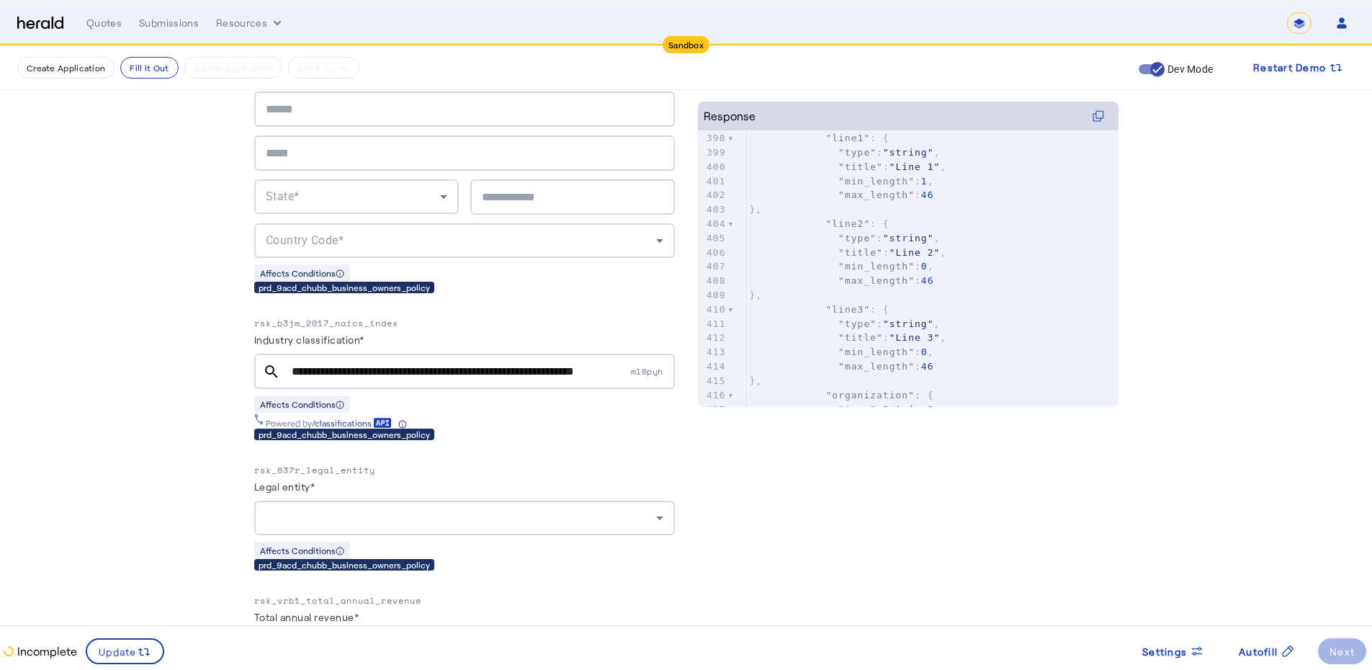
scroll to position [510, 0]
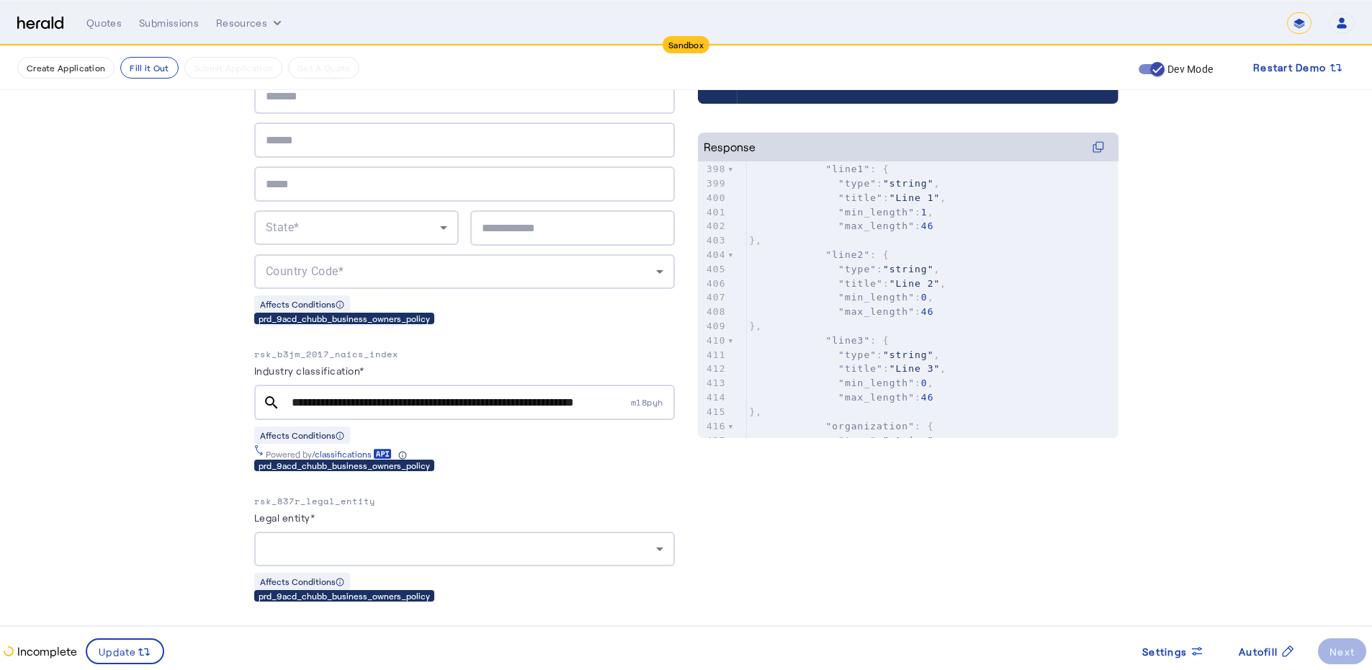
click at [966, 244] on pre "}," at bounding box center [933, 240] width 372 height 14
type input "**********"
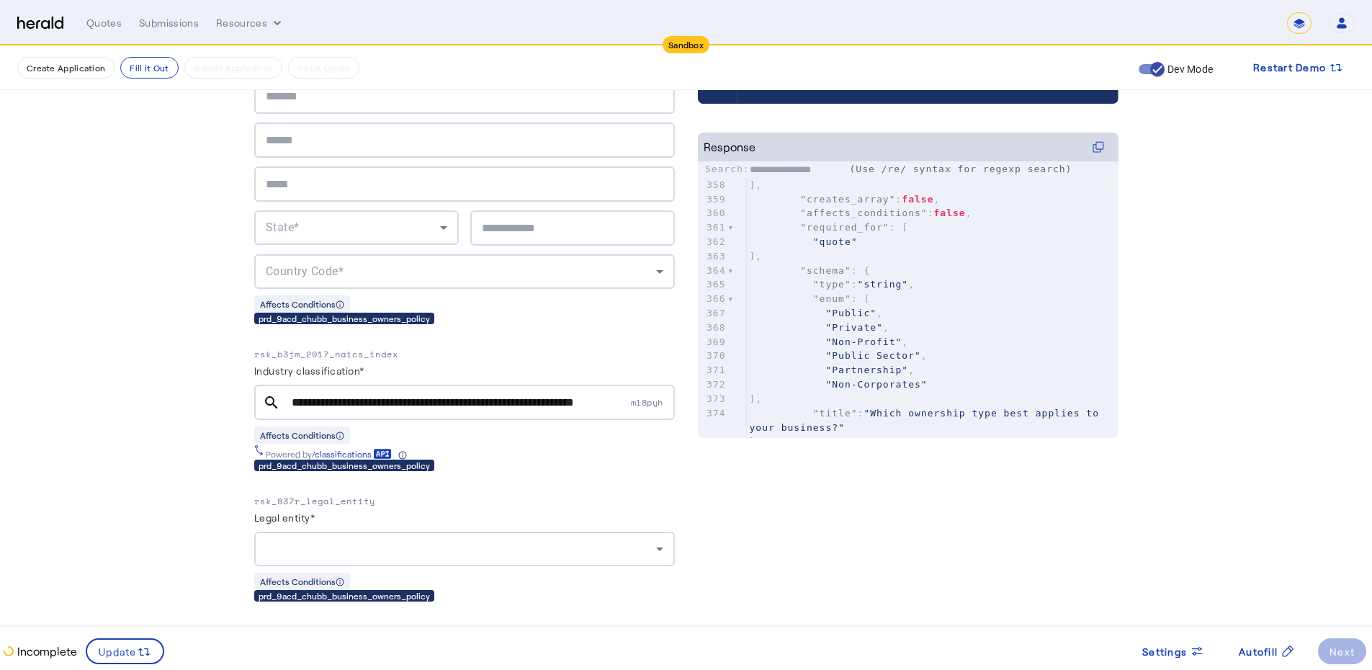
scroll to position [5520, 0]
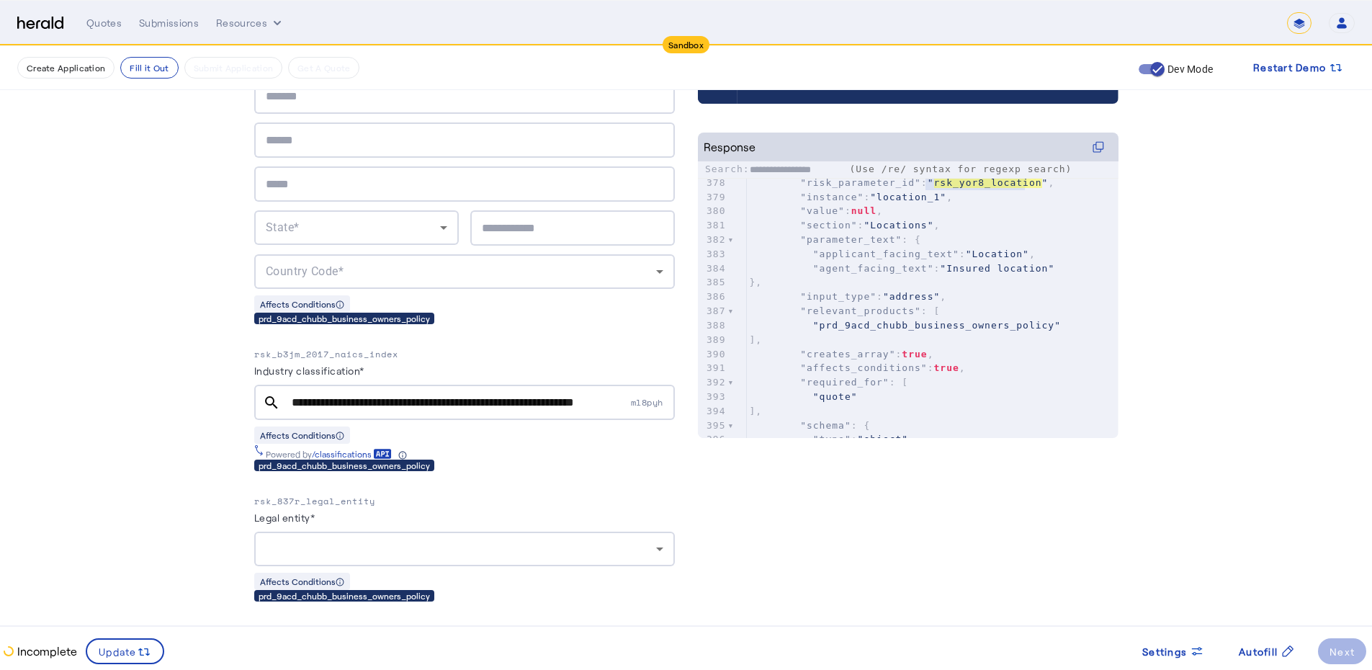
type textarea "**********"
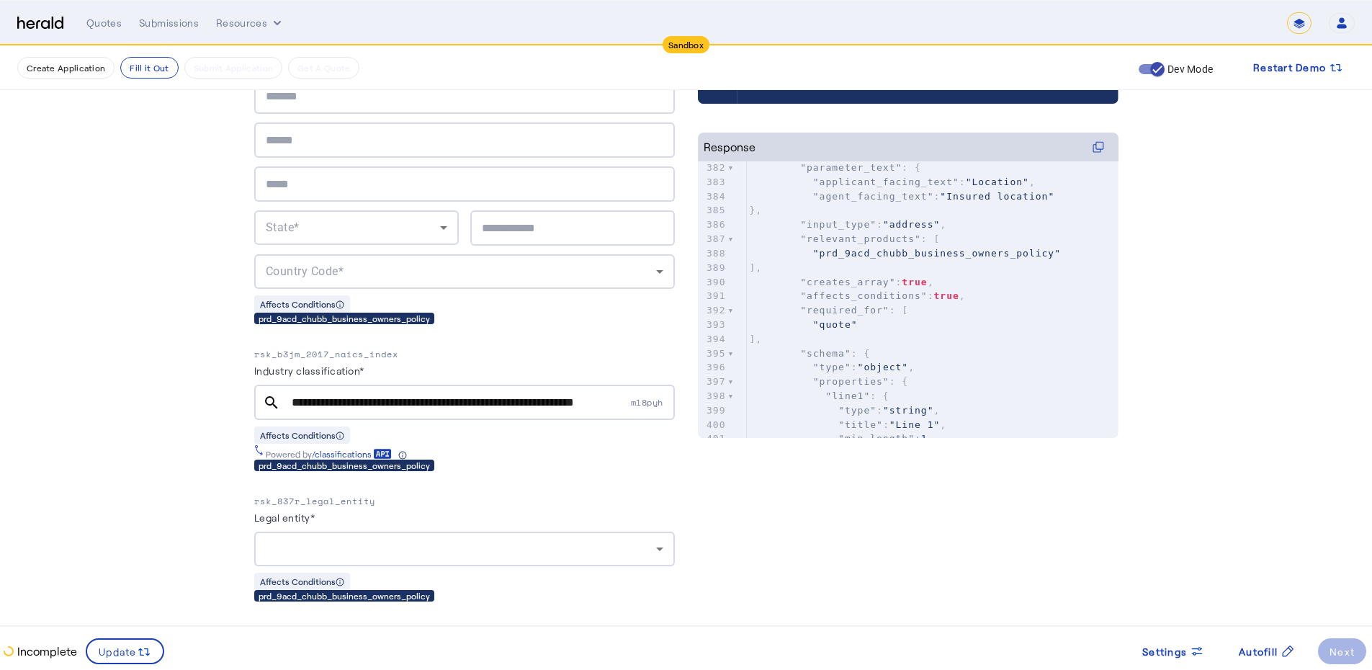
scroll to position [5605, 0]
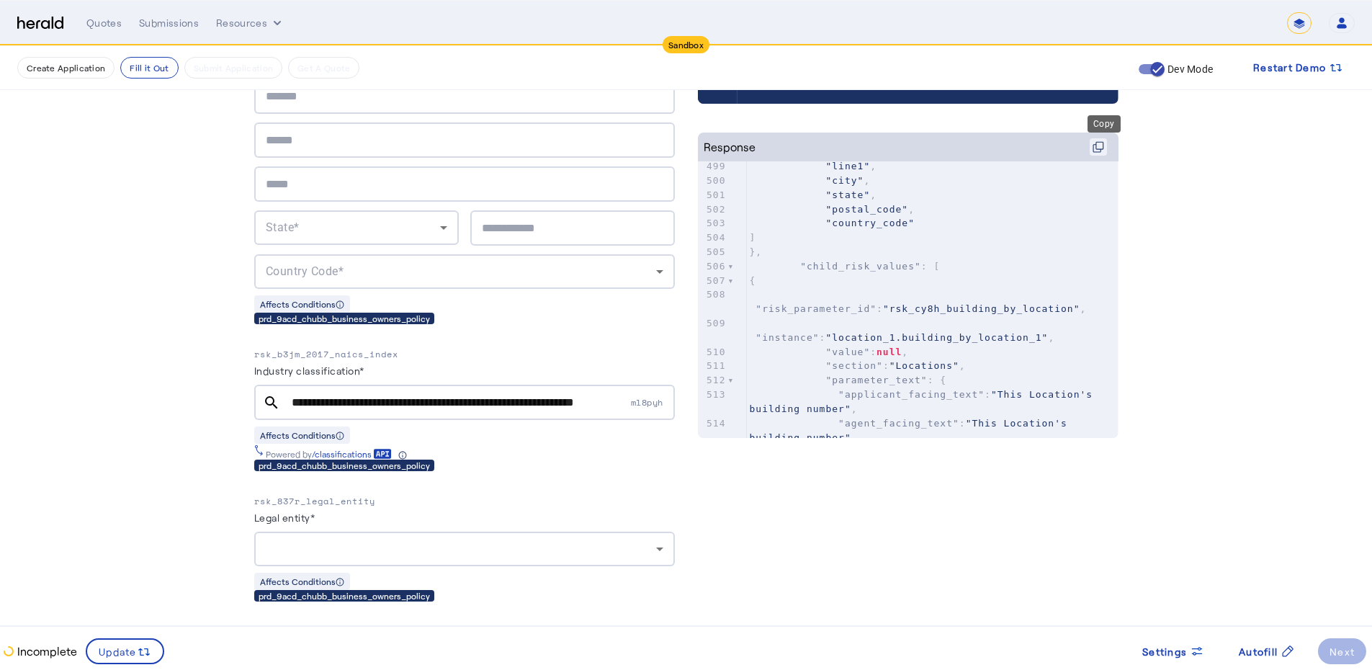
click at [1102, 146] on icon at bounding box center [1099, 147] width 12 height 12
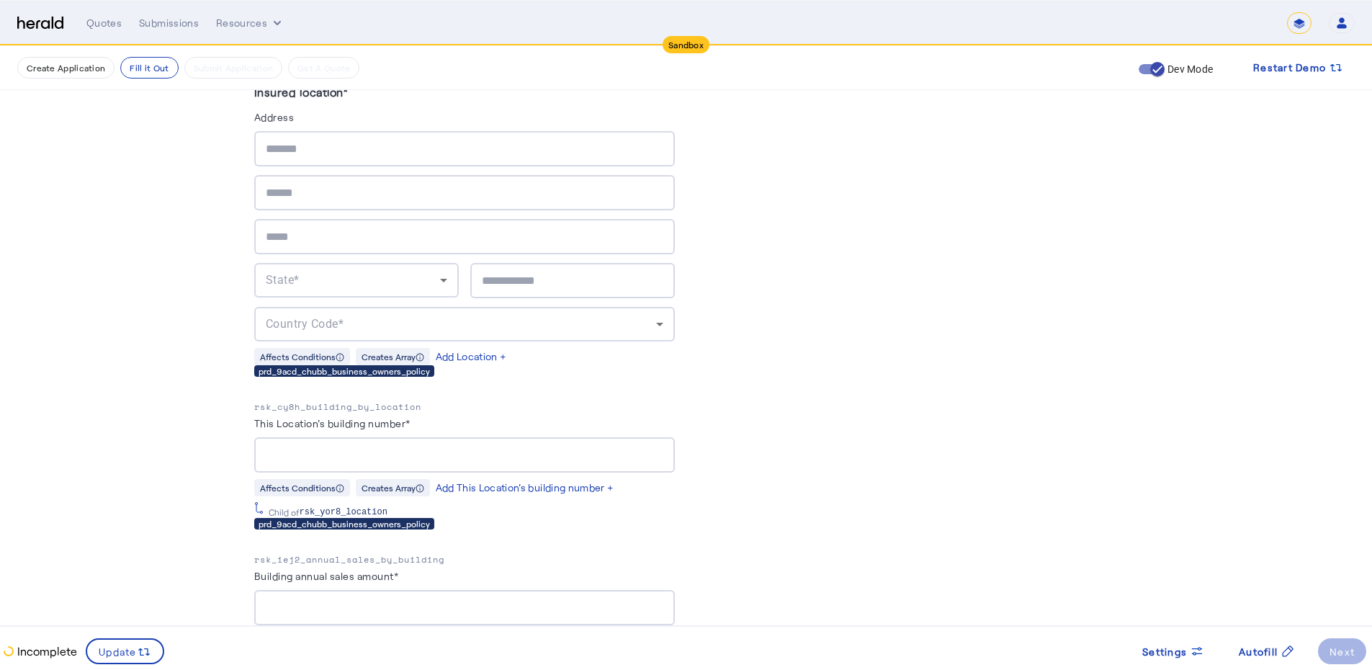
scroll to position [2335, 0]
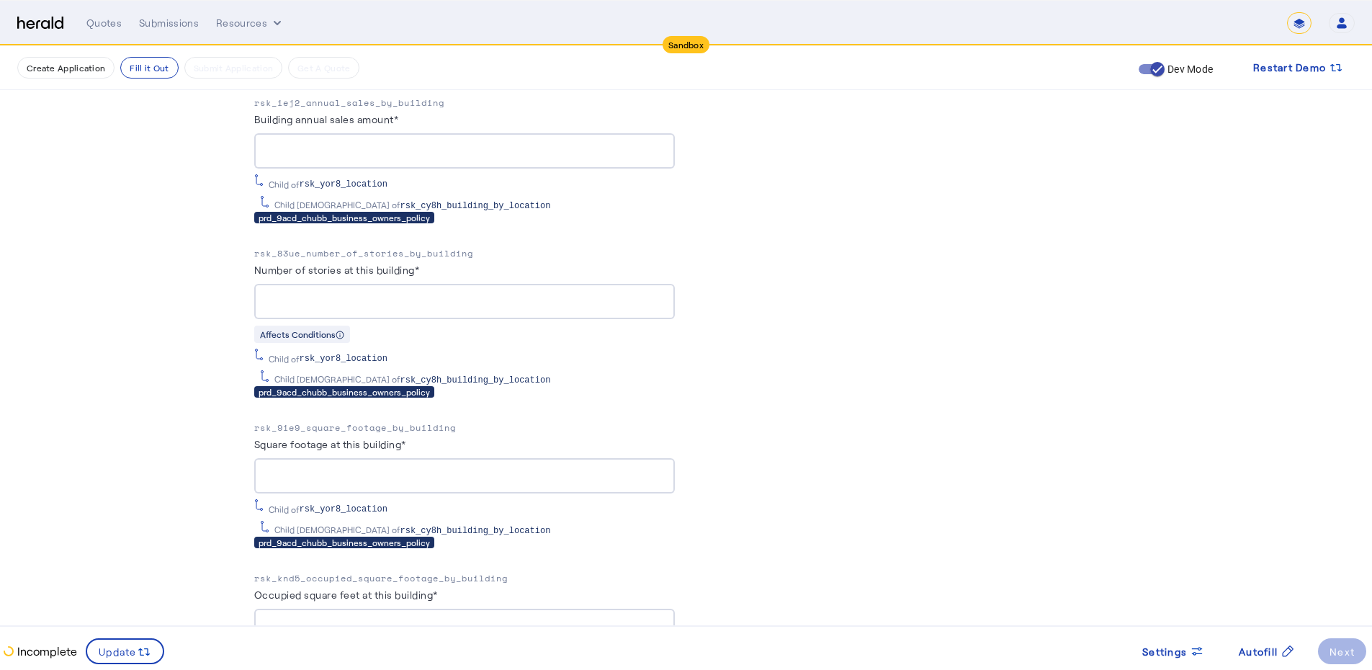
drag, startPoint x: 260, startPoint y: 419, endPoint x: 476, endPoint y: 421, distance: 216.1
click at [476, 421] on p "rsk_9ie9_square_footage_by_building" at bounding box center [464, 428] width 421 height 14
copy p "rsk_9ie9_square_footage_by_building"
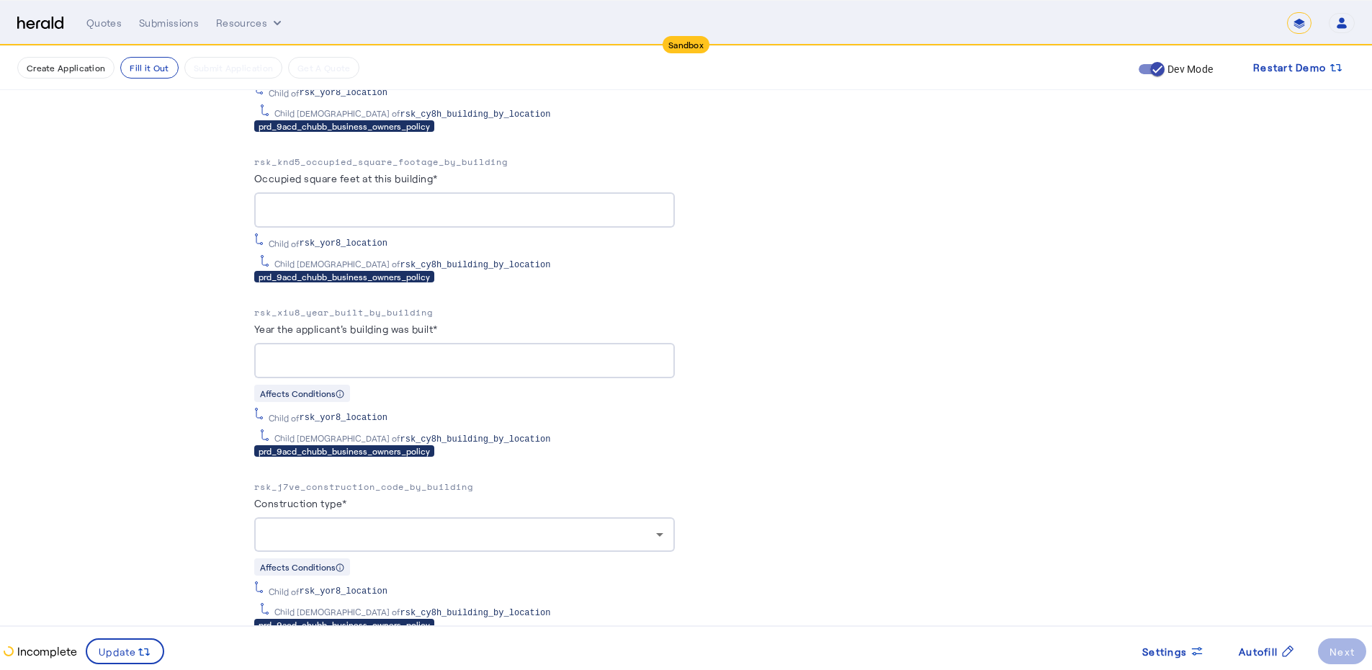
scroll to position [2791, 0]
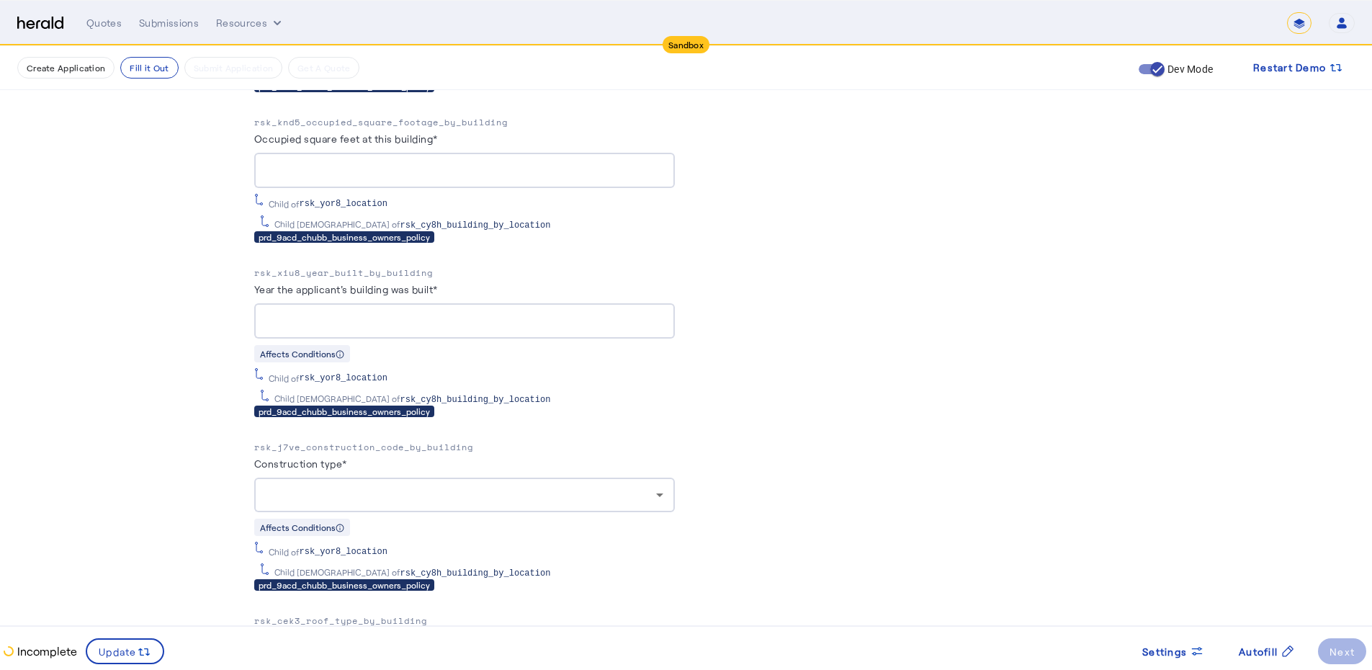
click at [608, 478] on div at bounding box center [465, 495] width 398 height 35
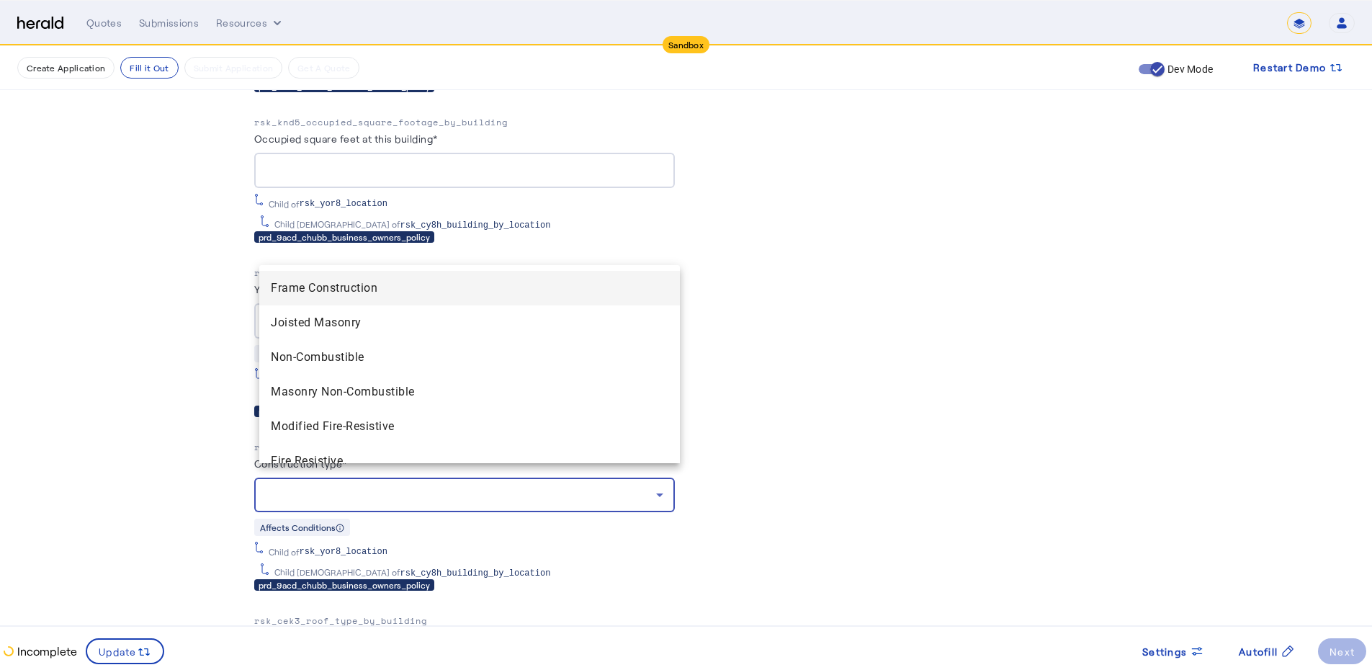
click at [942, 319] on div at bounding box center [686, 335] width 1372 height 670
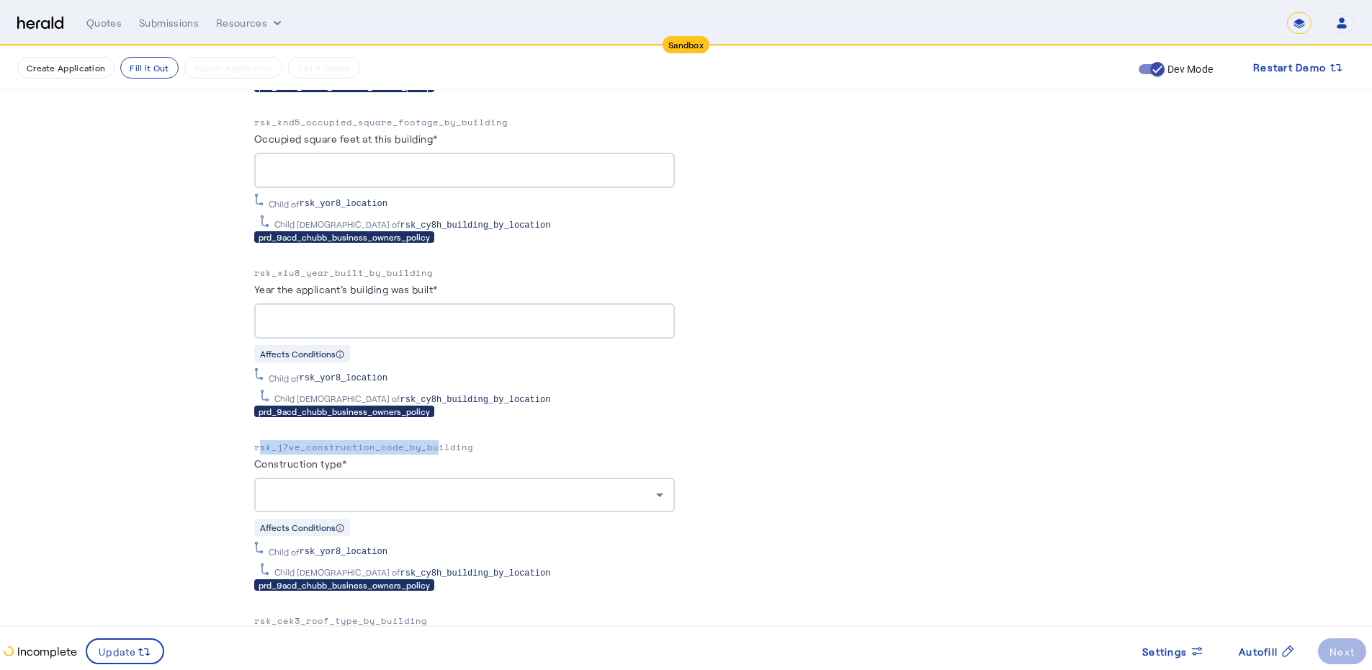
drag, startPoint x: 251, startPoint y: 434, endPoint x: 444, endPoint y: 430, distance: 192.4
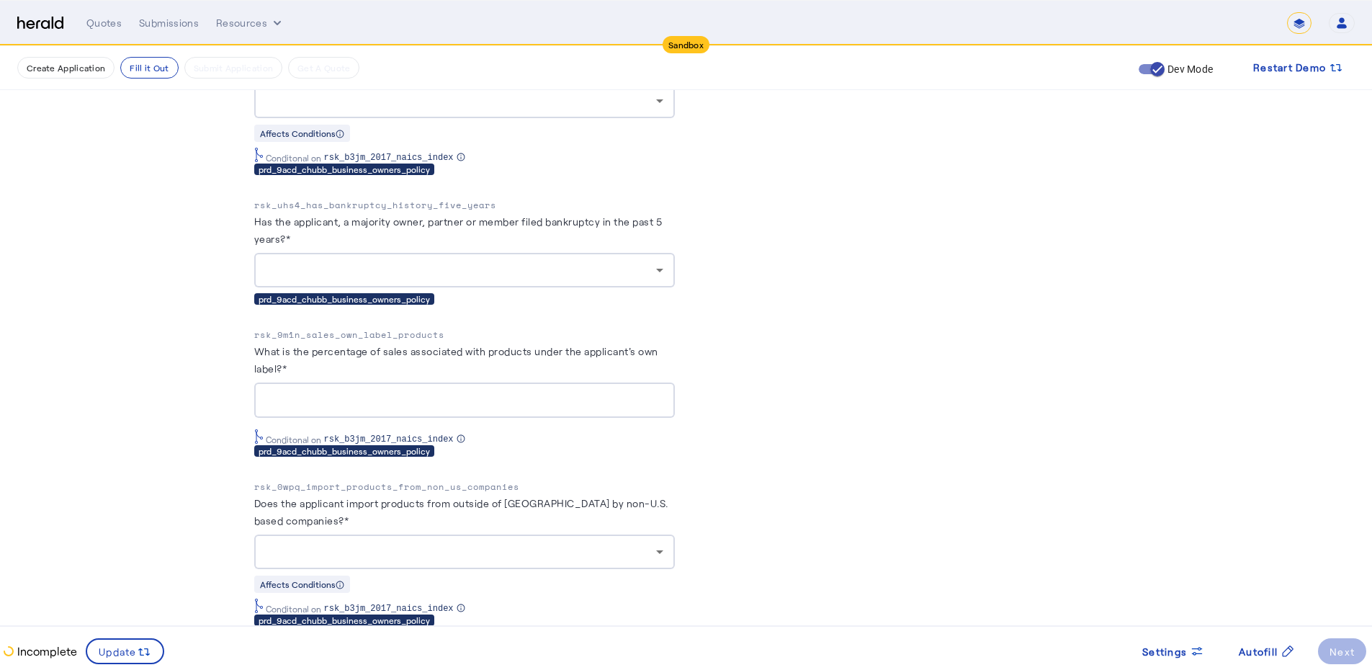
scroll to position [3247, 0]
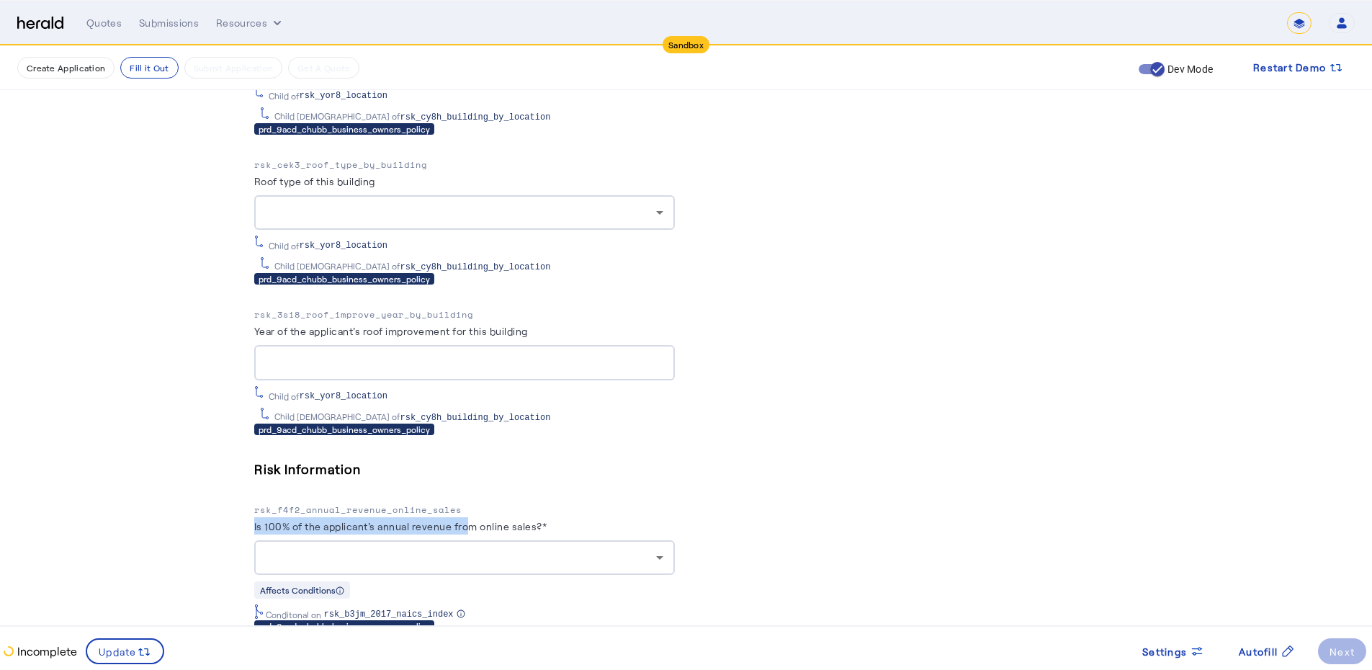
drag, startPoint x: 259, startPoint y: 512, endPoint x: 476, endPoint y: 517, distance: 216.9
click at [476, 520] on label "Is 100% of the applicant's annual revenue from online sales?*" at bounding box center [400, 526] width 293 height 12
copy label "Is 100% of the applicant's annual revenue fro"
click at [322, 486] on div "Risk Information rsk_f4f2_annual_revenue_online_sales Is 100% of the applicant'…" at bounding box center [464, 545] width 421 height 174
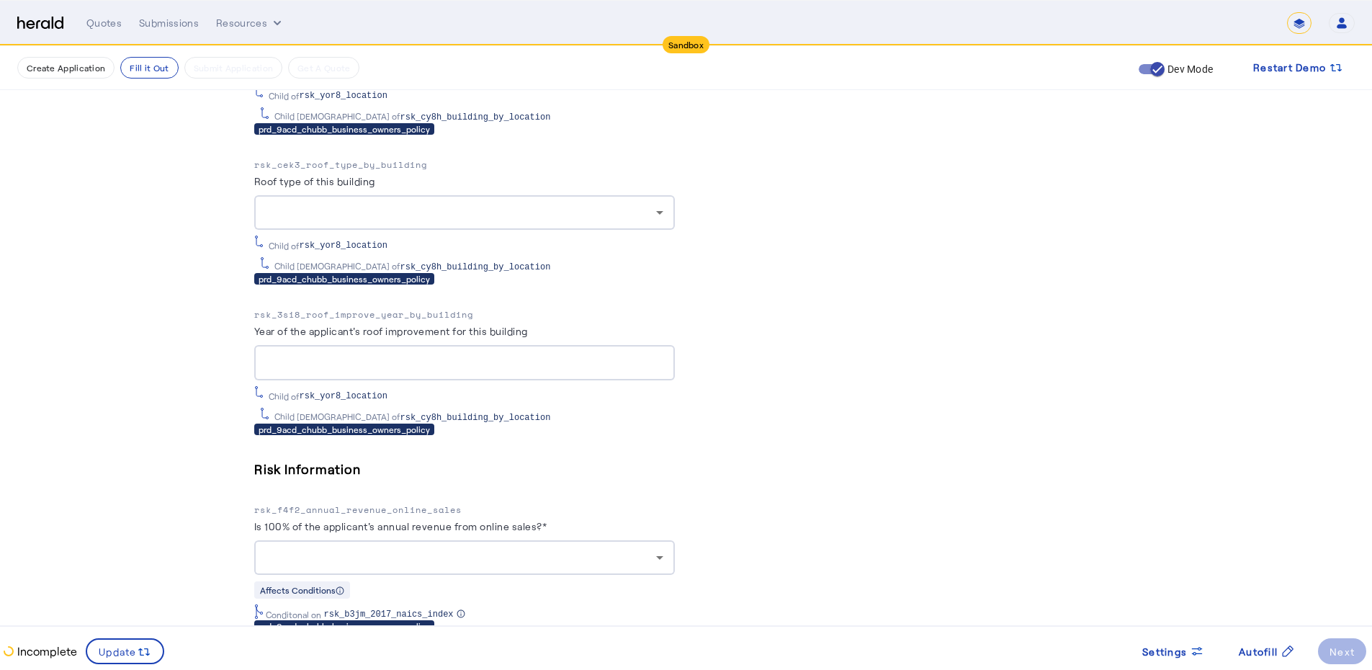
copy p "rsk_f4f2_annual_revenue_online_sales"
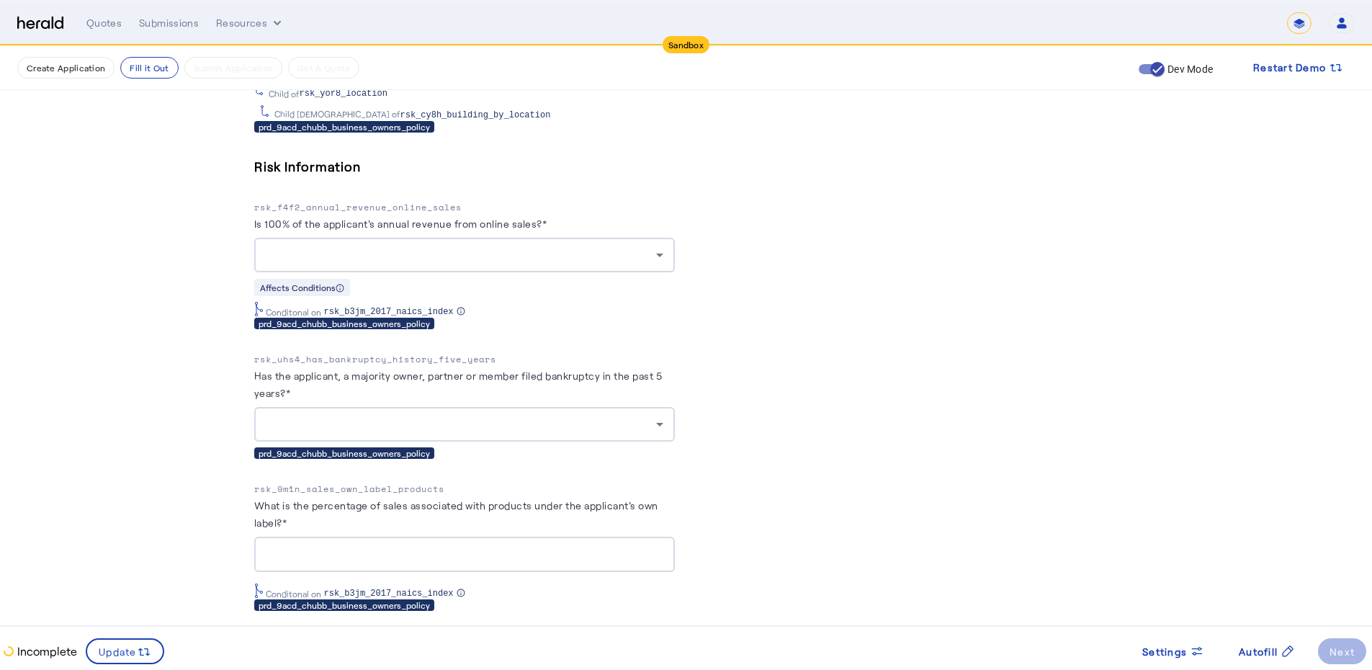
scroll to position [3577, 0]
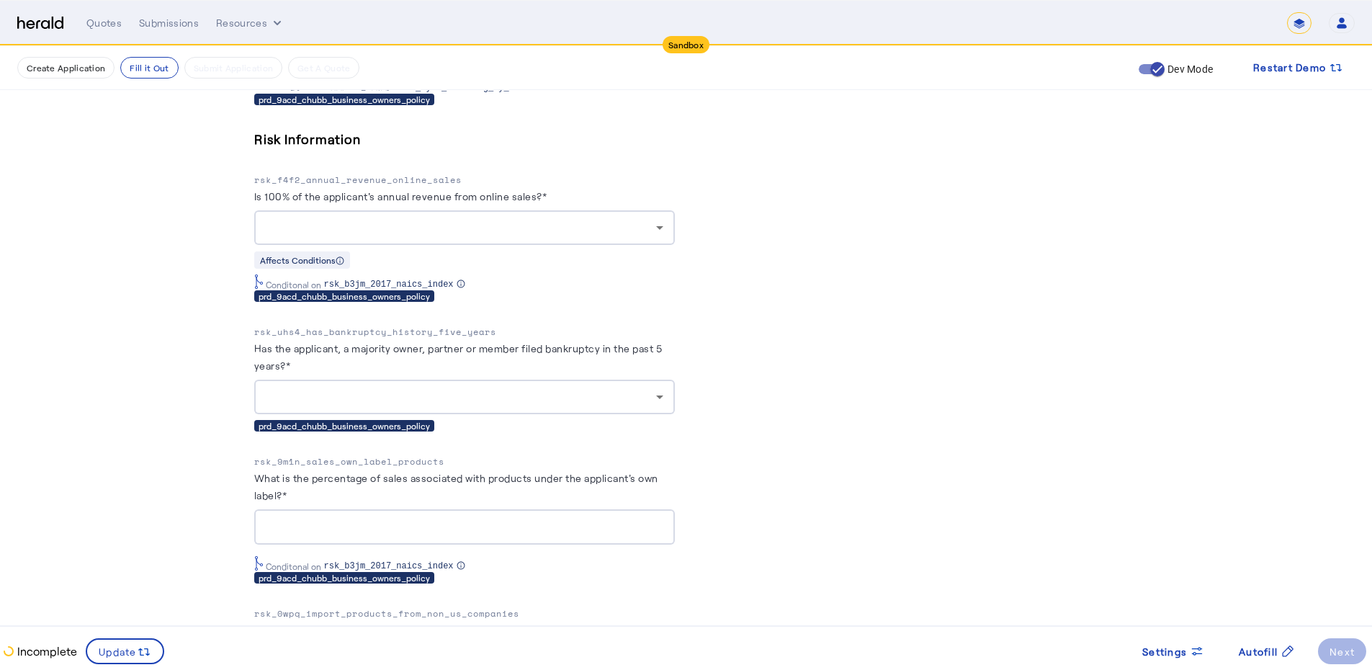
click at [1176, 658] on span "Settings" at bounding box center [1165, 651] width 45 height 15
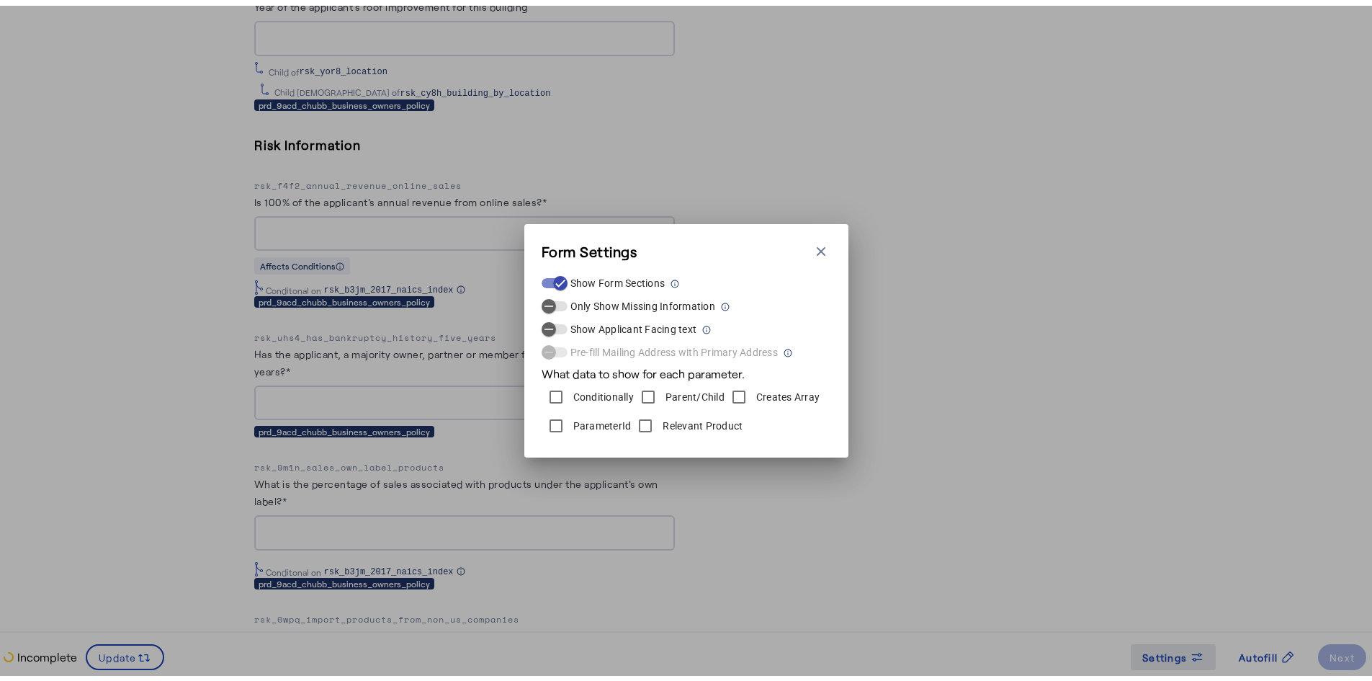
scroll to position [0, 0]
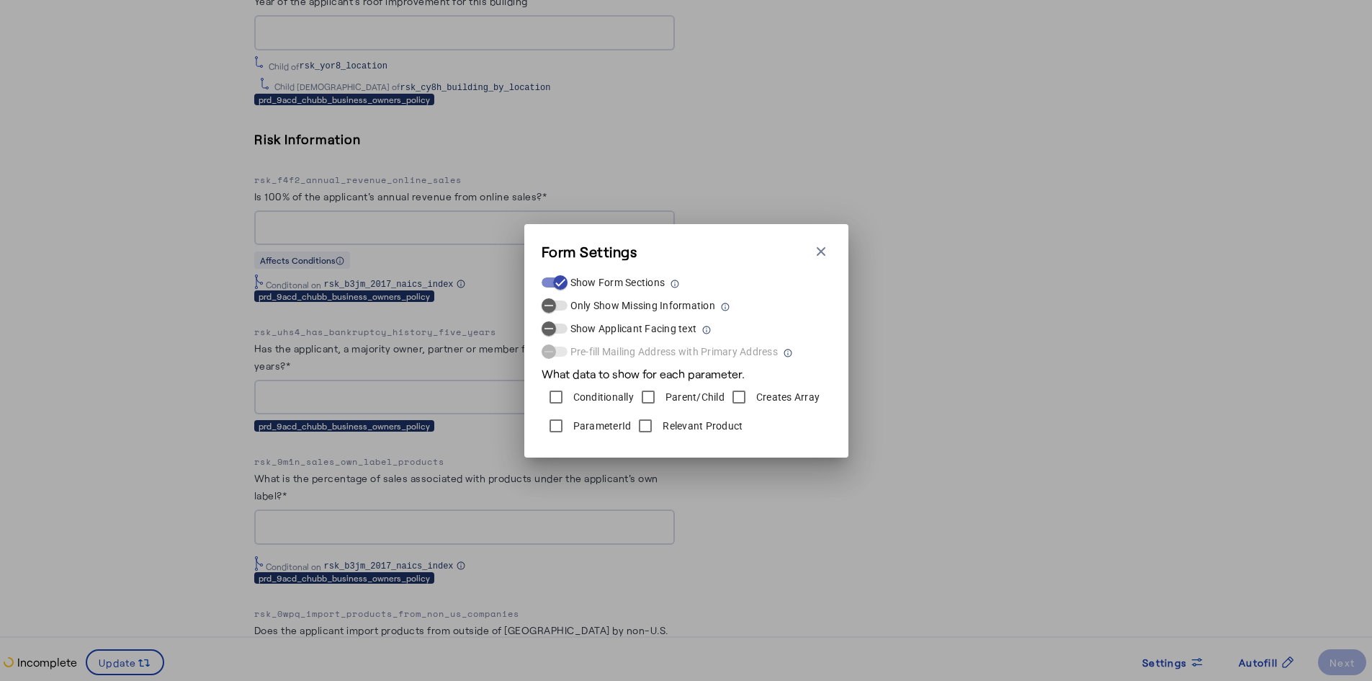
click at [577, 392] on label "Conditionally" at bounding box center [602, 397] width 63 height 14
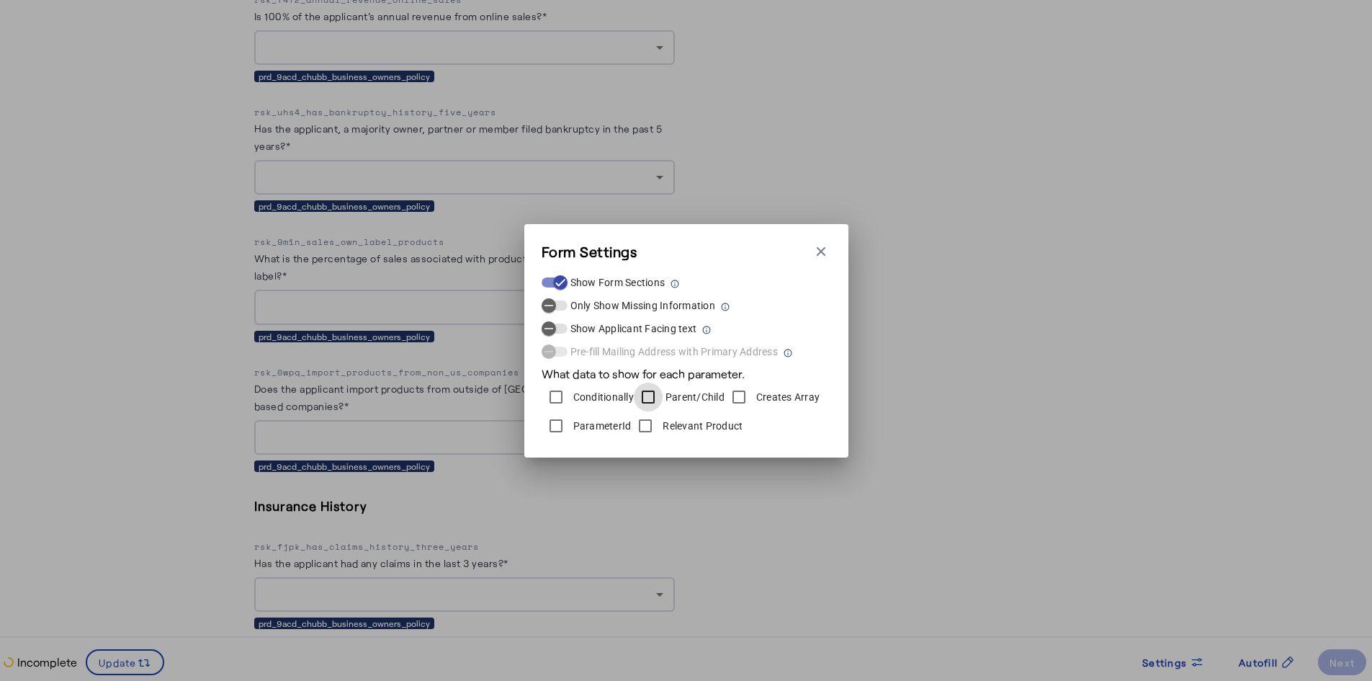
click at [664, 391] on div at bounding box center [648, 397] width 35 height 35
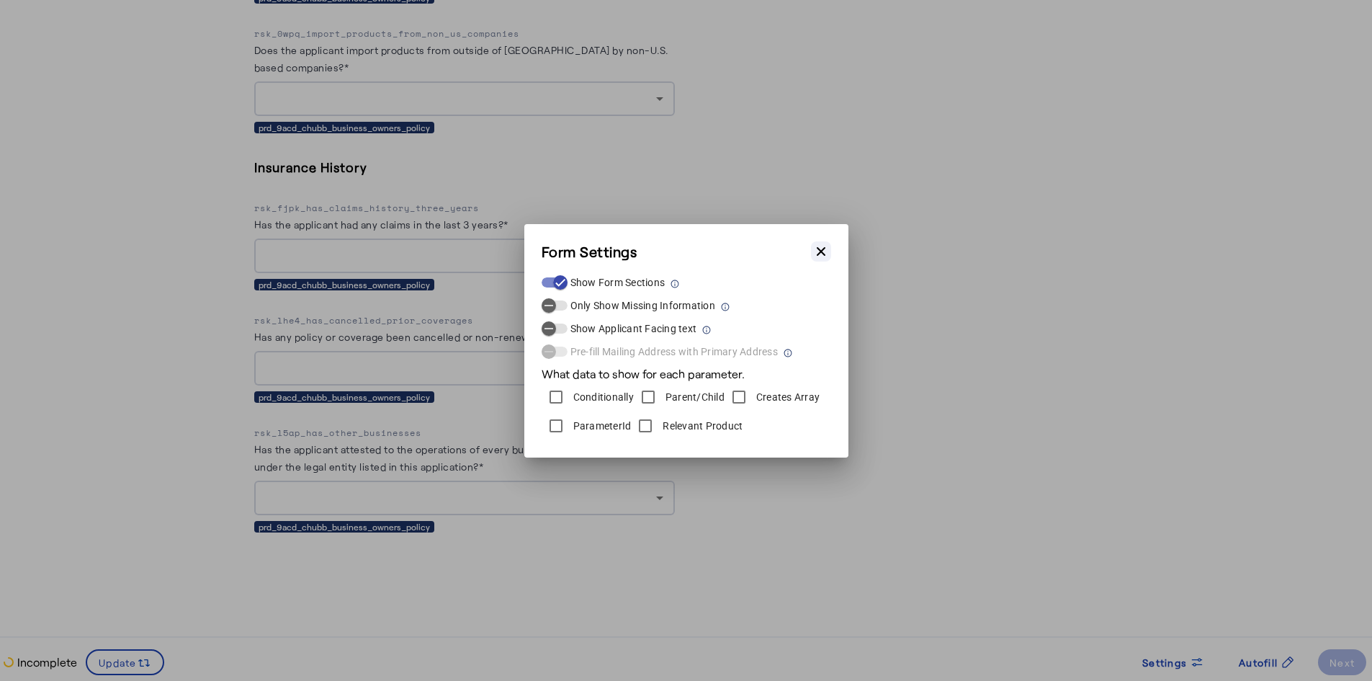
click at [821, 251] on icon "button" at bounding box center [821, 250] width 9 height 9
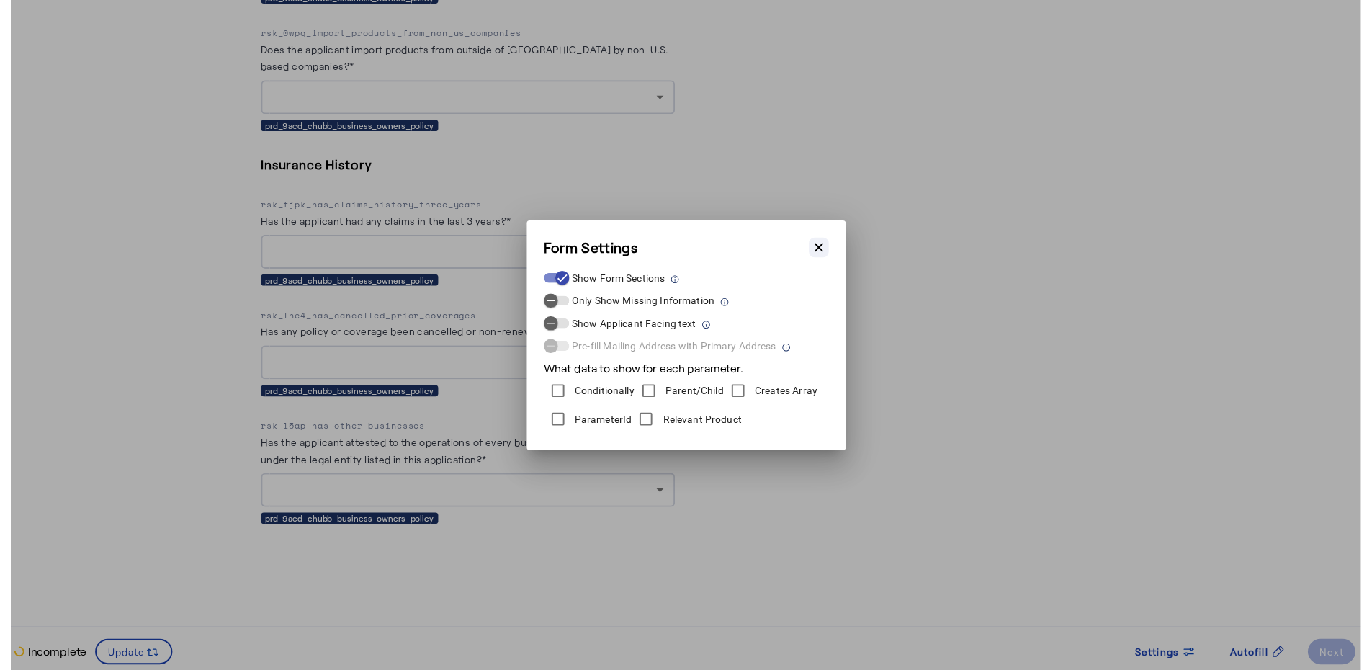
scroll to position [3505, 0]
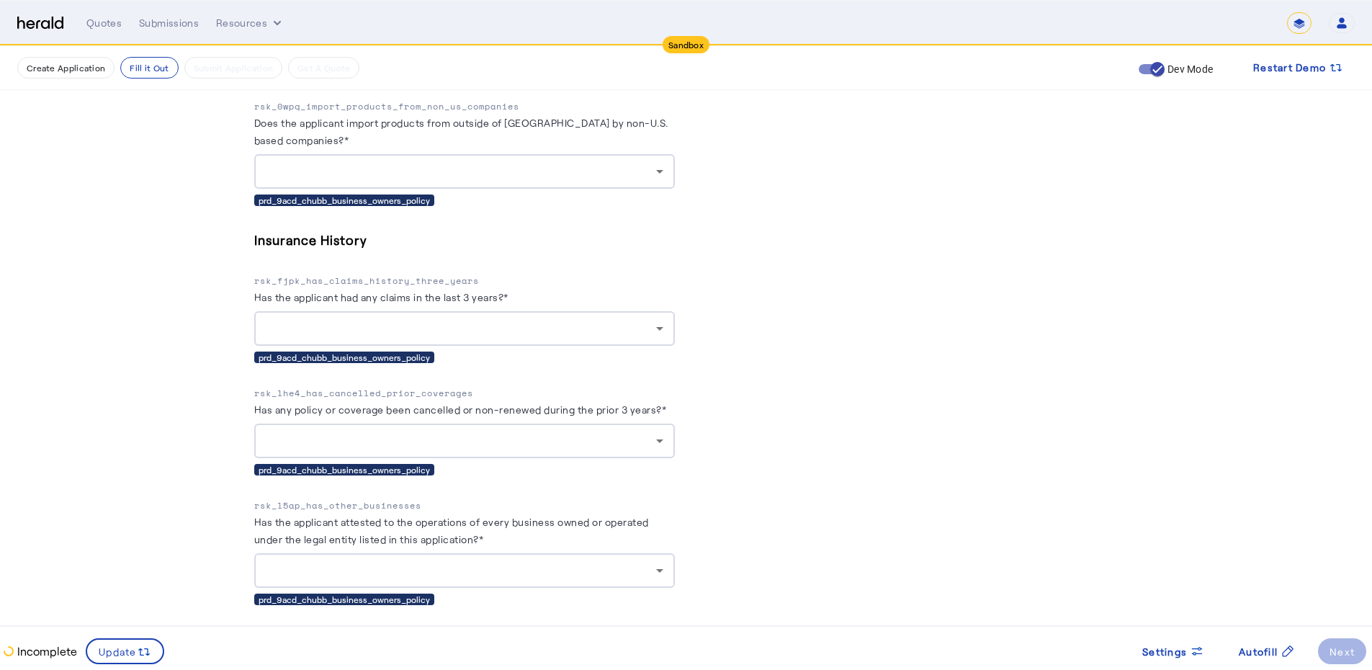
drag, startPoint x: 249, startPoint y: 496, endPoint x: 463, endPoint y: 493, distance: 214.0
copy p "rsk_l5ap_has_other_businesses"
drag, startPoint x: 307, startPoint y: 390, endPoint x: 464, endPoint y: 399, distance: 157.3
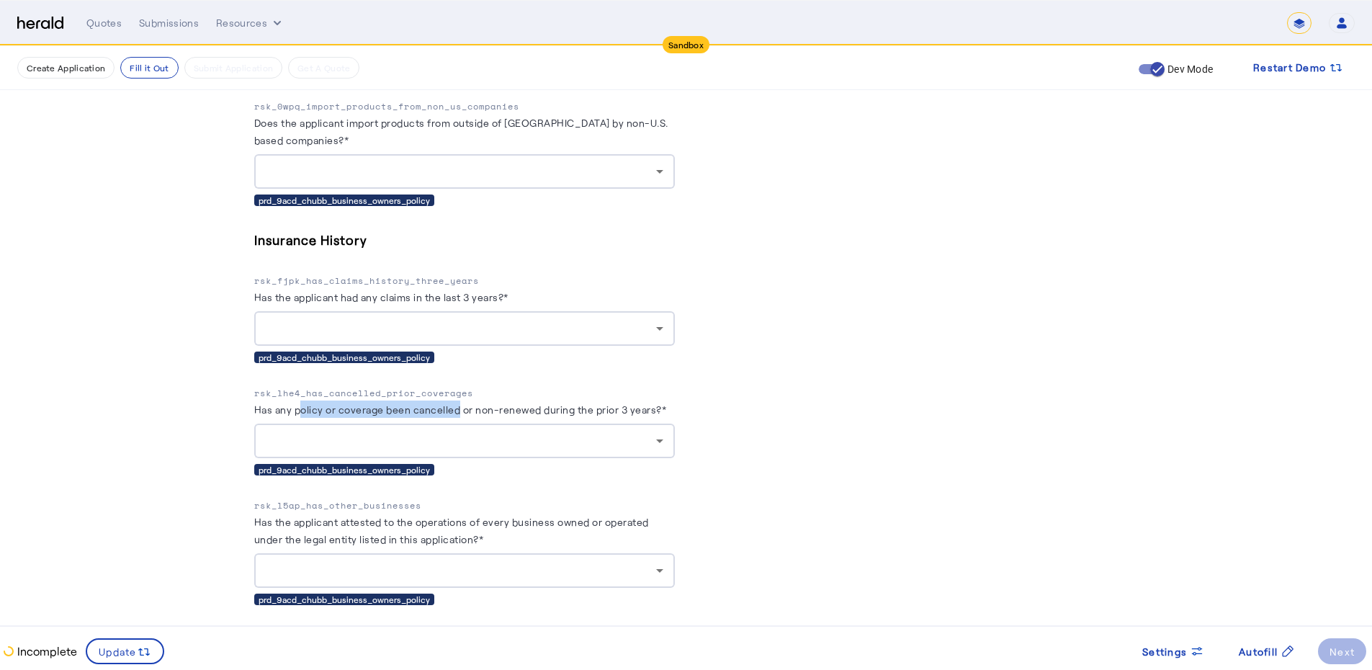
click at [464, 403] on label "Has any policy or coverage been cancelled or non-renewed during the prior 3 yea…" at bounding box center [460, 409] width 413 height 12
copy label "olicy or coverage been cancelled"
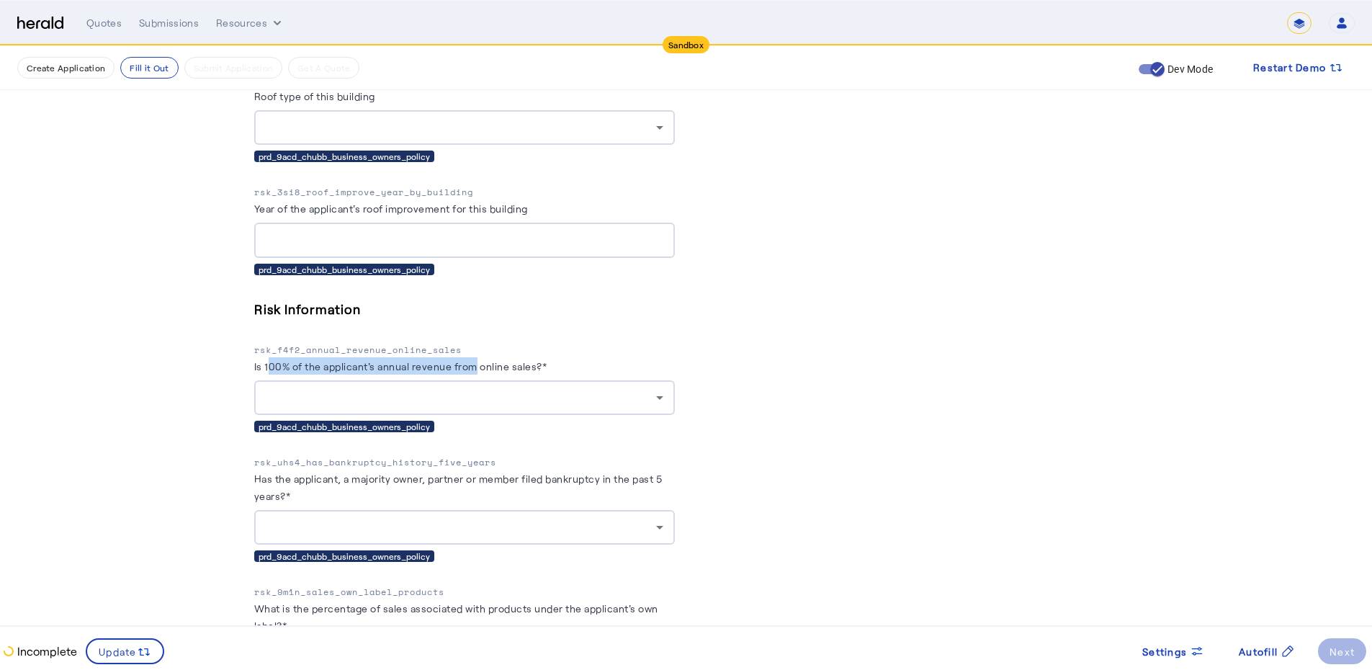
drag, startPoint x: 274, startPoint y: 352, endPoint x: 481, endPoint y: 361, distance: 206.9
click at [481, 361] on herald-label "Is 100% of the applicant's annual revenue from online sales?*" at bounding box center [400, 368] width 293 height 23
copy label "00% of the applicant's annual revenue from"
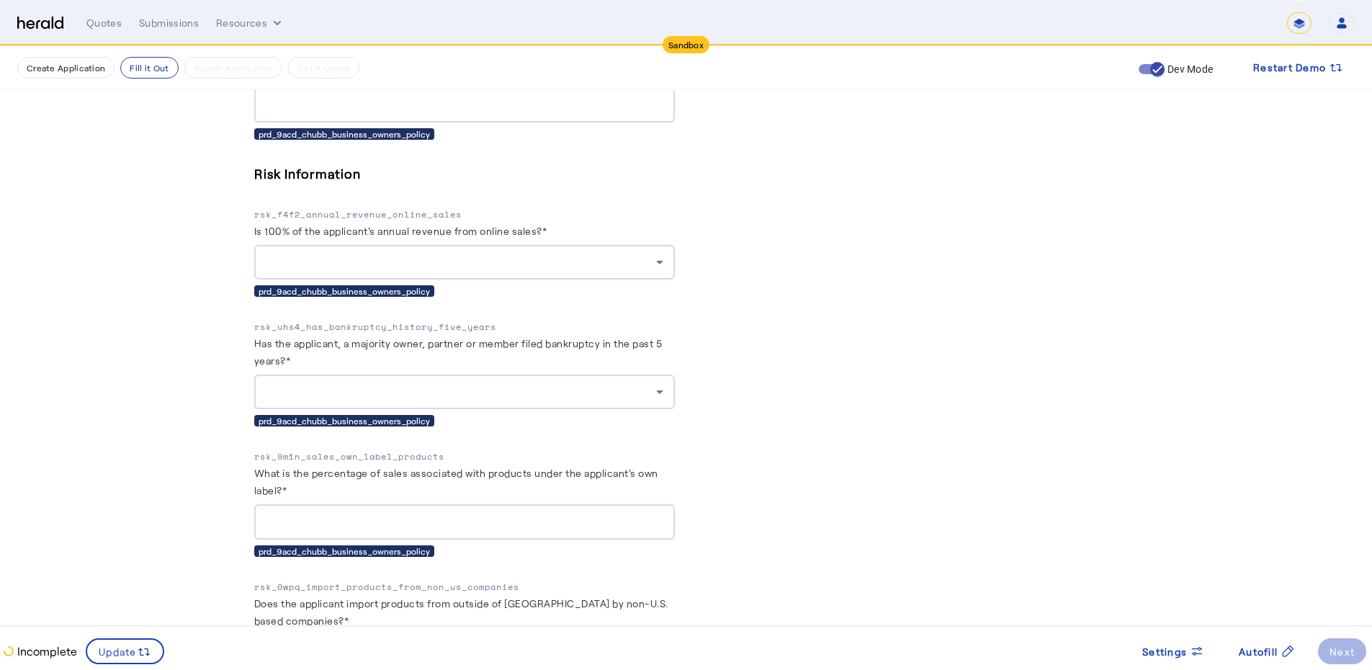
scroll to position [3033, 0]
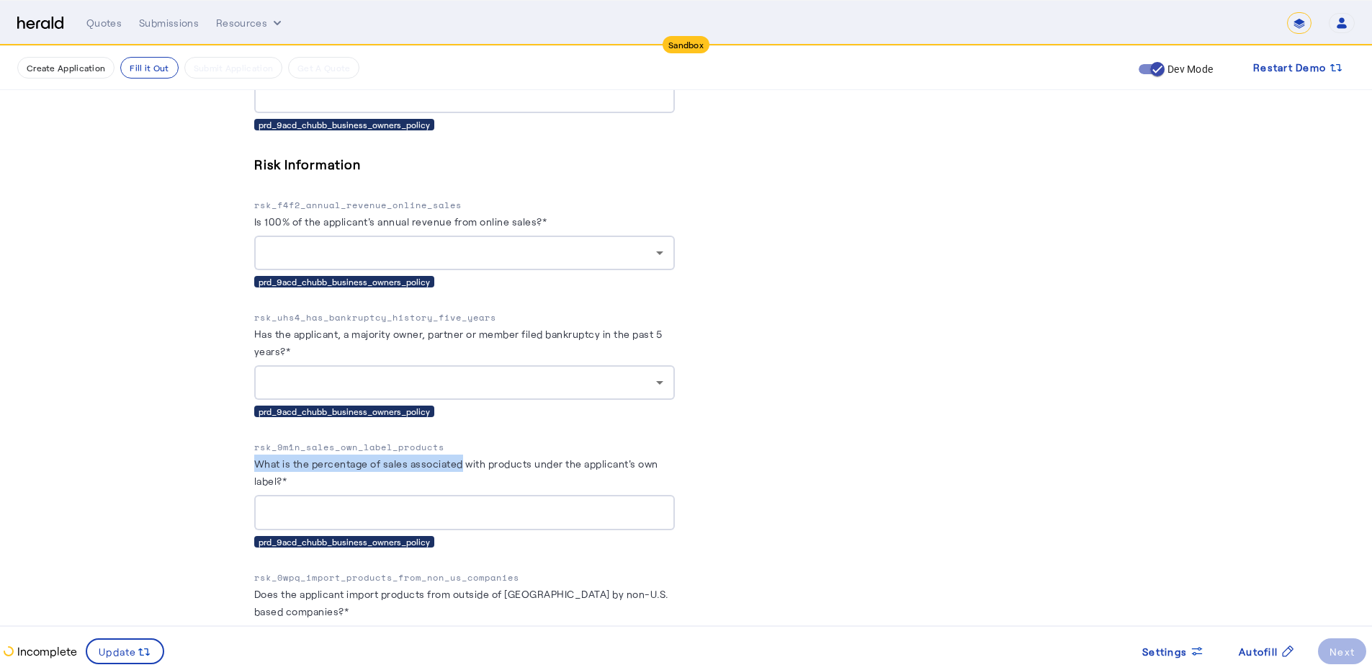
drag, startPoint x: 241, startPoint y: 444, endPoint x: 470, endPoint y: 447, distance: 229.1
click at [411, 440] on p "rsk_9m1n_sales_own_label_products" at bounding box center [464, 447] width 421 height 14
drag, startPoint x: 256, startPoint y: 562, endPoint x: 586, endPoint y: 560, distance: 329.2
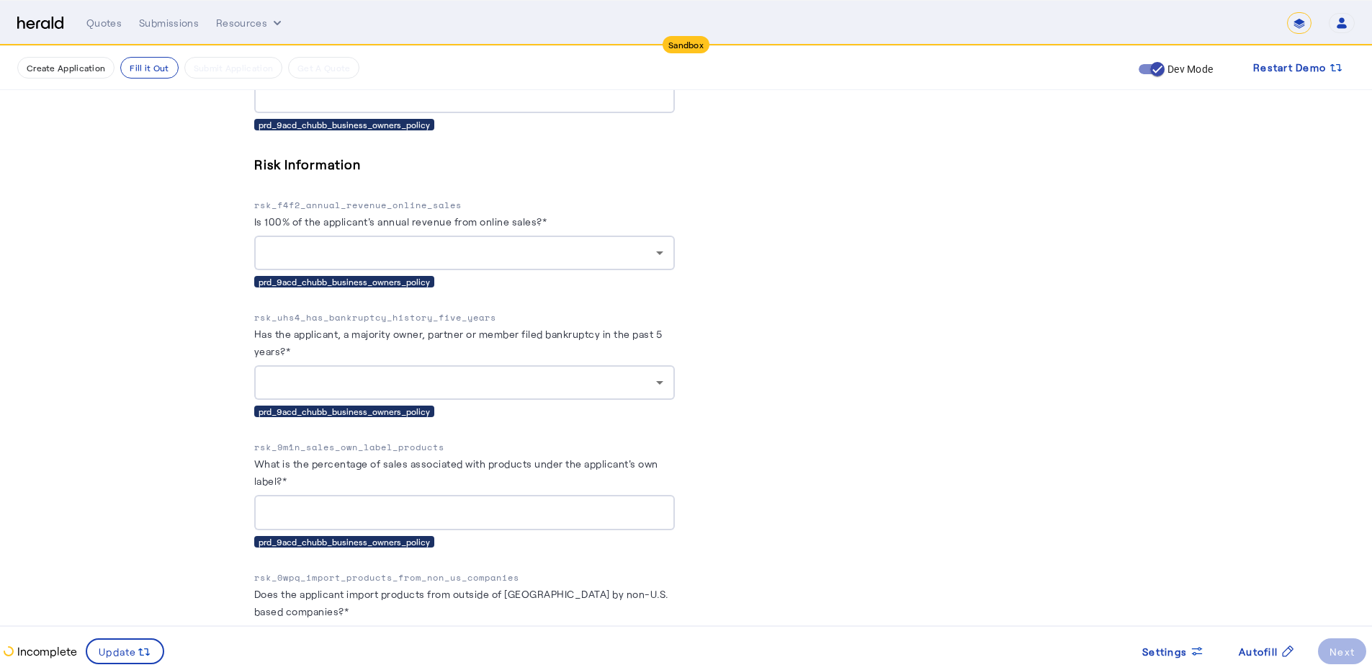
drag, startPoint x: 285, startPoint y: 579, endPoint x: 471, endPoint y: 581, distance: 186.6
click at [471, 588] on label "Does the applicant import products from outside of [GEOGRAPHIC_DATA] by non-U.S…" at bounding box center [461, 603] width 414 height 30
drag, startPoint x: 262, startPoint y: 562, endPoint x: 609, endPoint y: 561, distance: 346.5
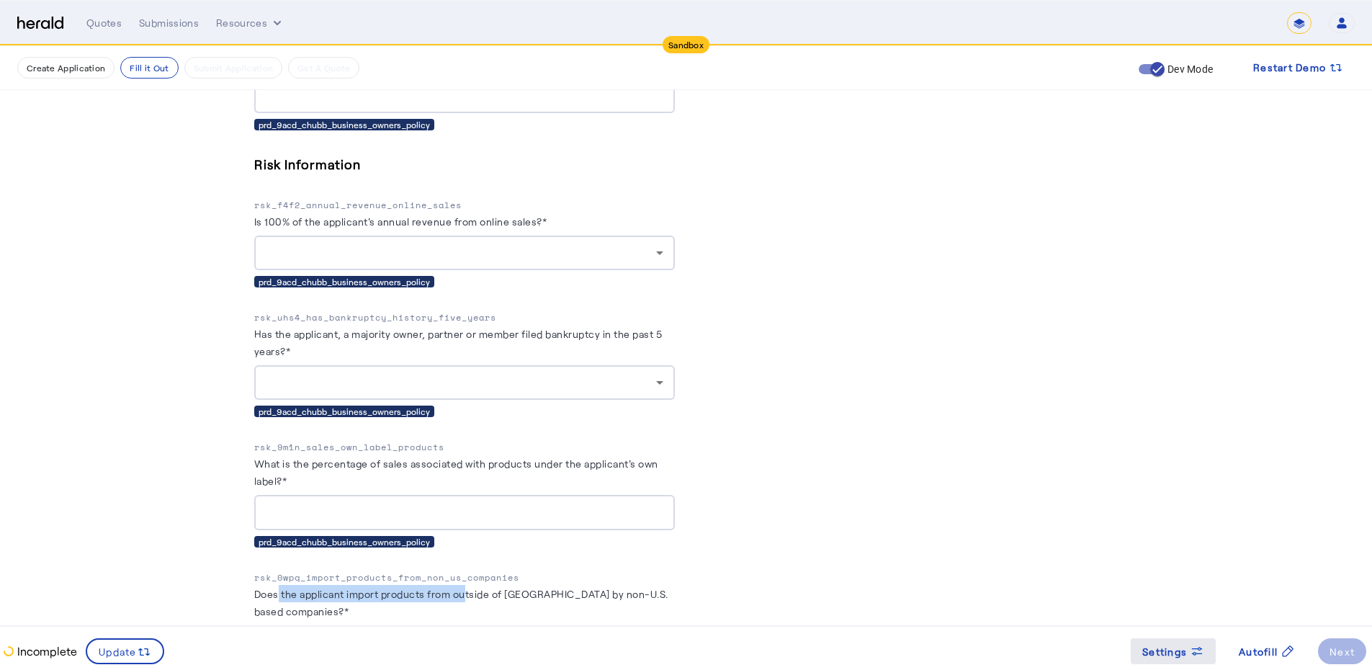
click at [1209, 645] on span at bounding box center [1173, 651] width 85 height 35
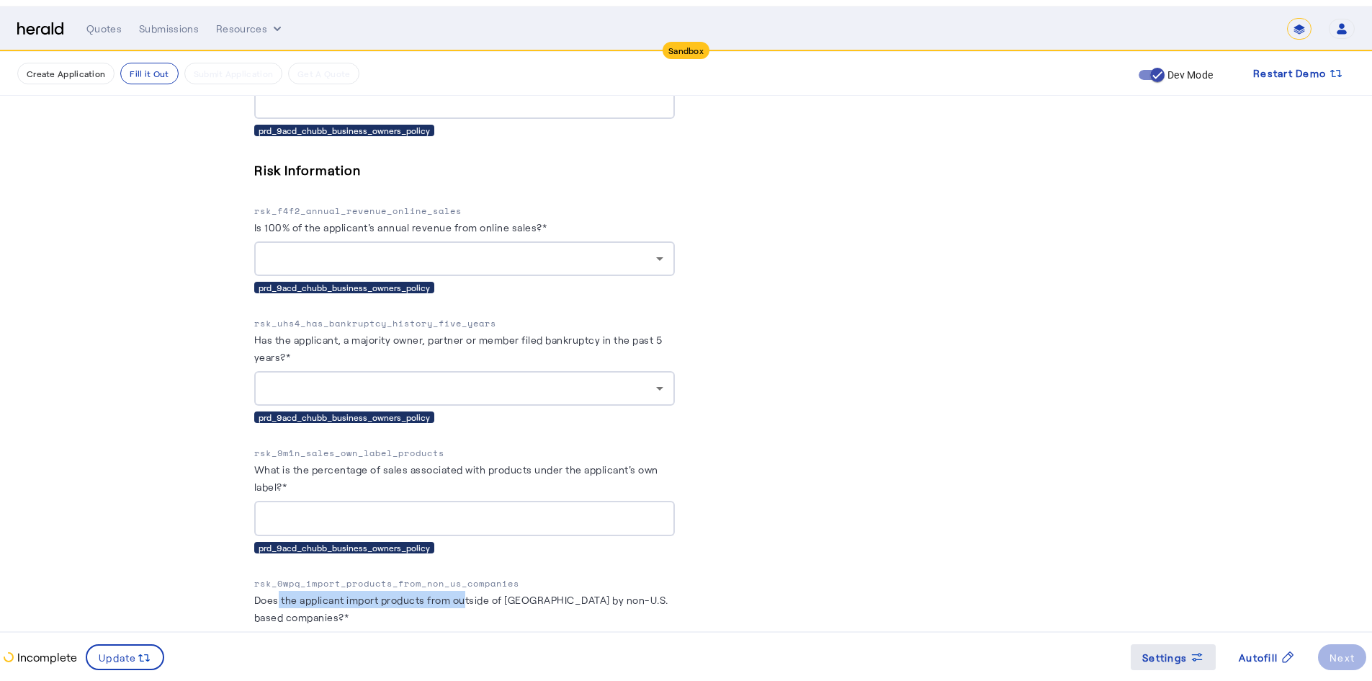
scroll to position [0, 0]
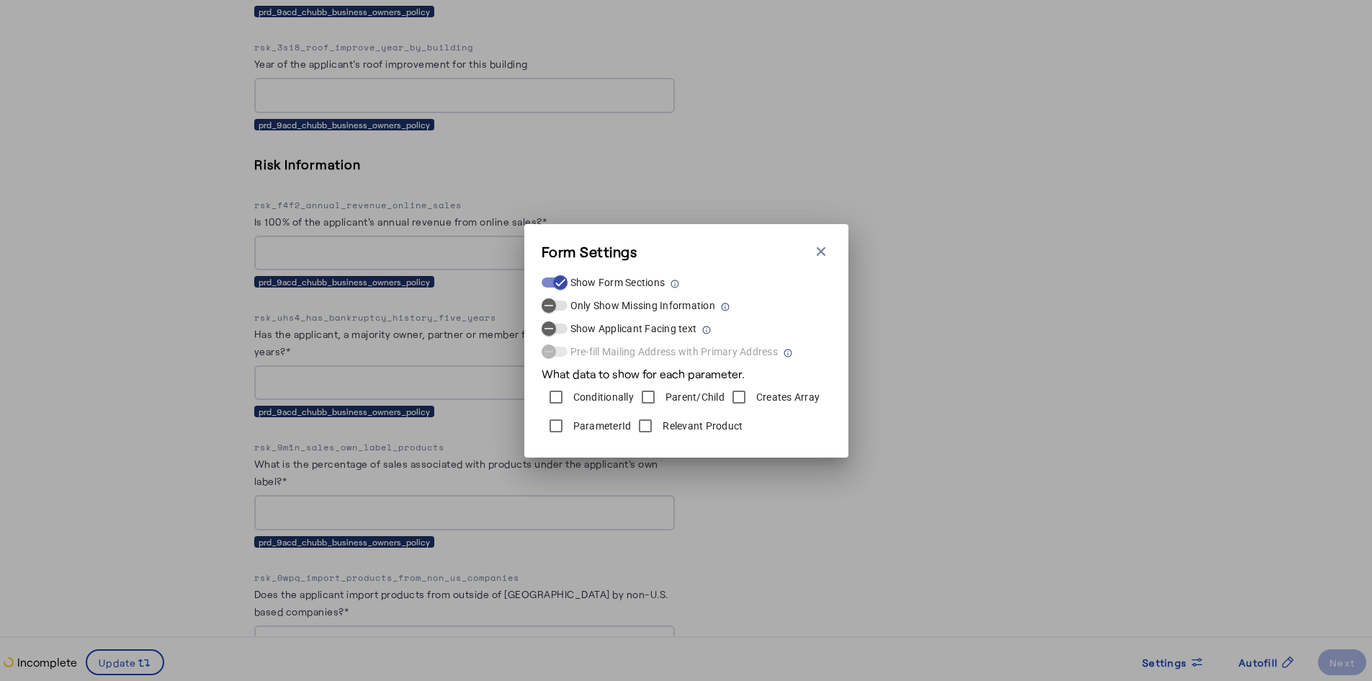
click at [673, 406] on div "Parent/Child" at bounding box center [679, 397] width 91 height 29
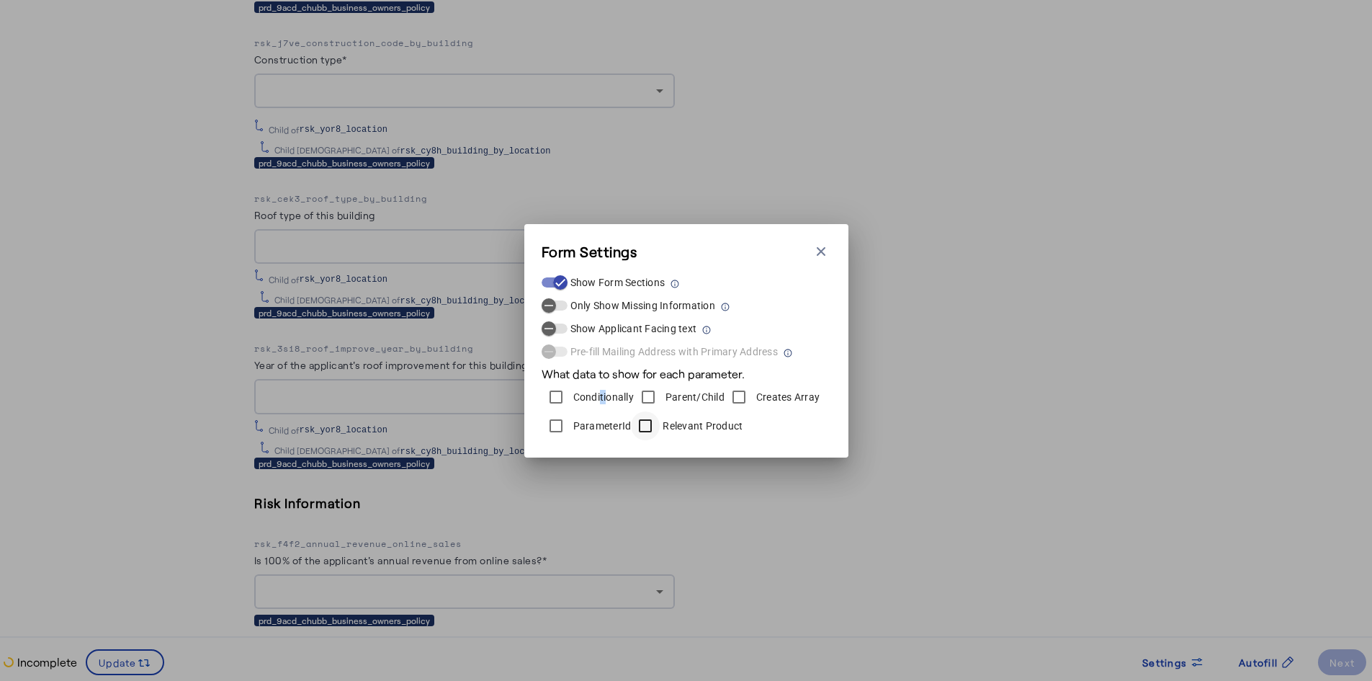
drag, startPoint x: 604, startPoint y: 392, endPoint x: 628, endPoint y: 413, distance: 31.6
click at [600, 387] on div "Conditionally" at bounding box center [588, 397] width 92 height 29
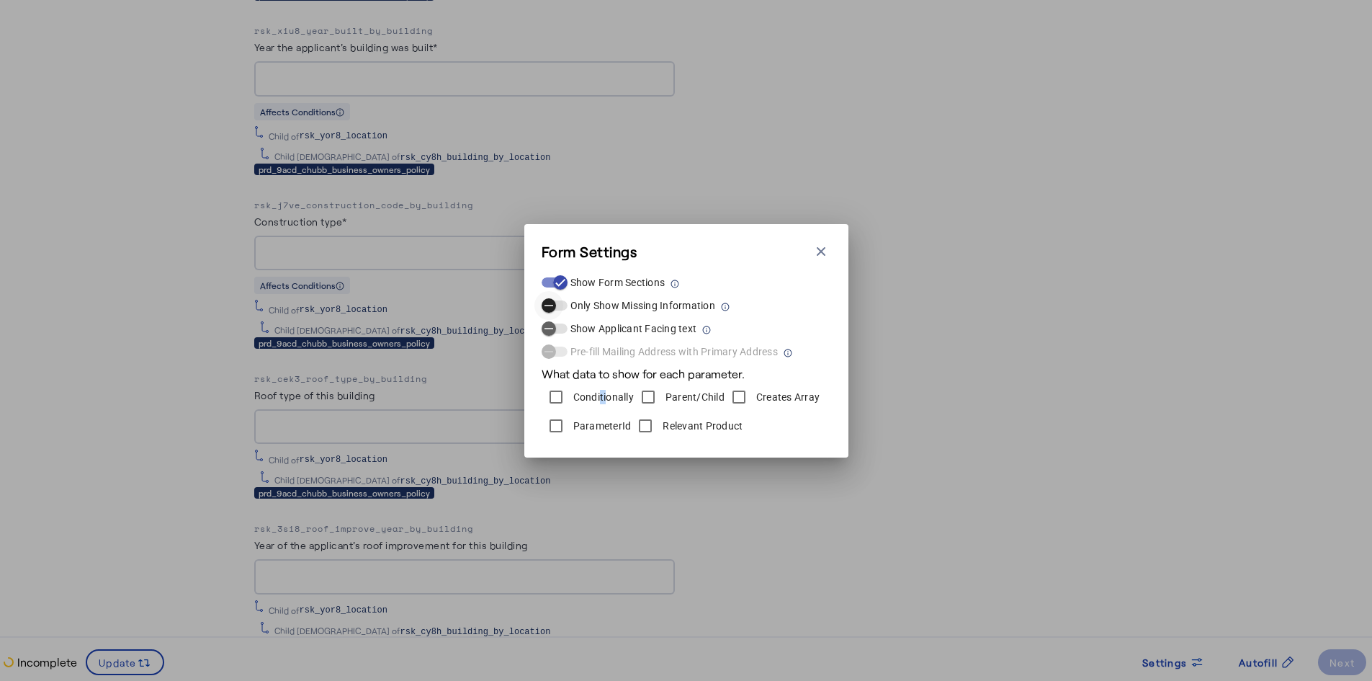
click at [565, 306] on span "button" at bounding box center [555, 305] width 26 height 10
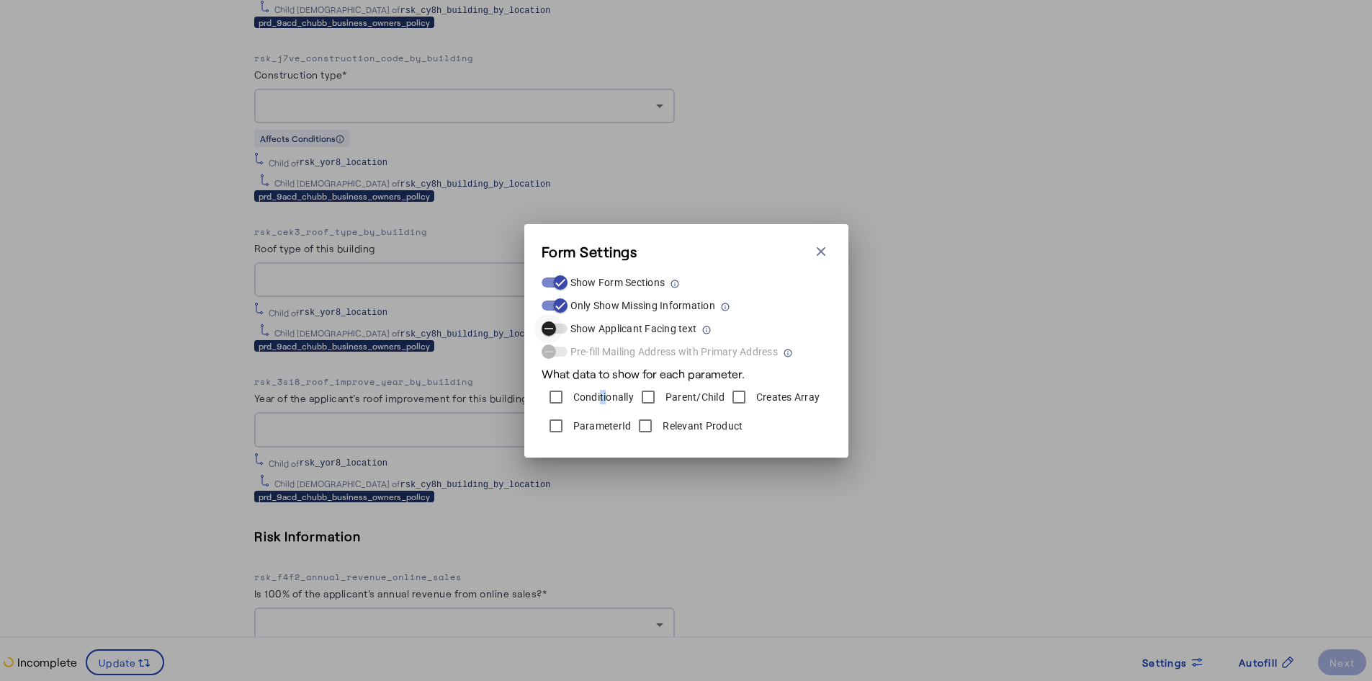
click at [561, 317] on span "button" at bounding box center [549, 328] width 29 height 29
click at [560, 302] on icon "button" at bounding box center [560, 305] width 13 height 13
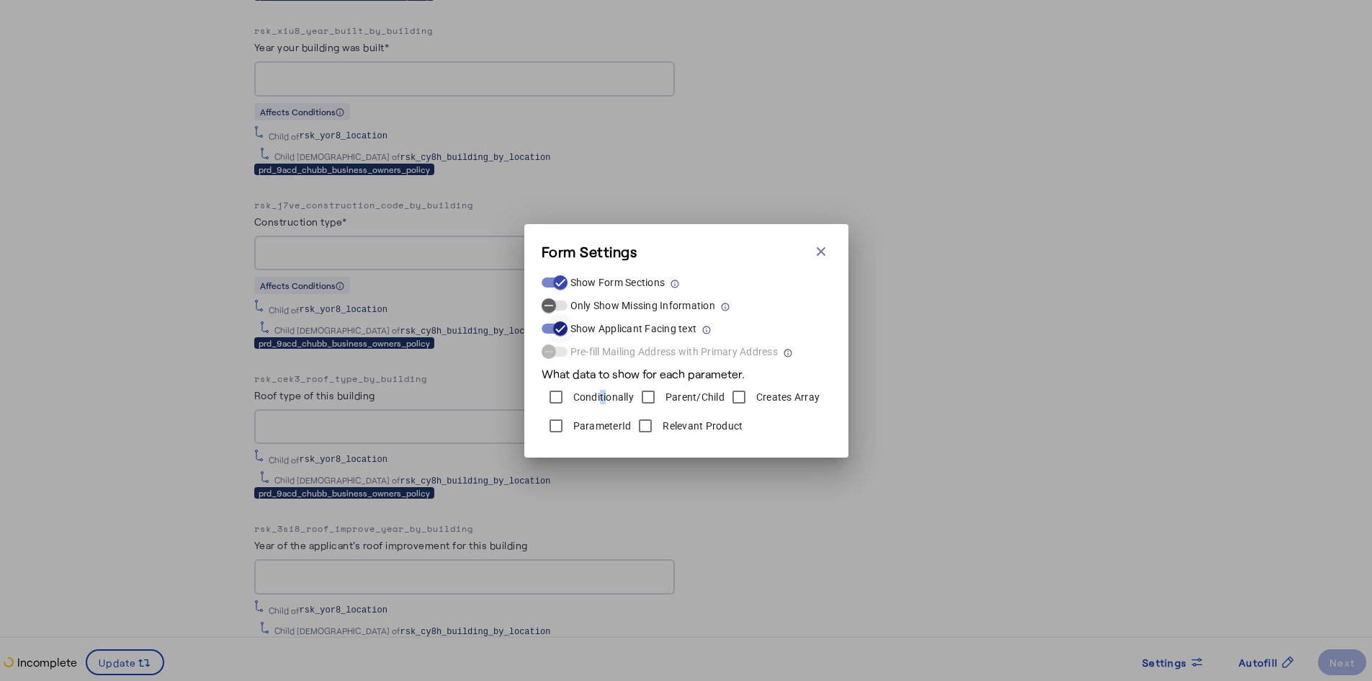
click at [563, 331] on icon "button" at bounding box center [560, 328] width 13 height 13
click at [563, 331] on span "button" at bounding box center [555, 328] width 26 height 10
click at [830, 252] on button "Close modal" at bounding box center [821, 251] width 20 height 20
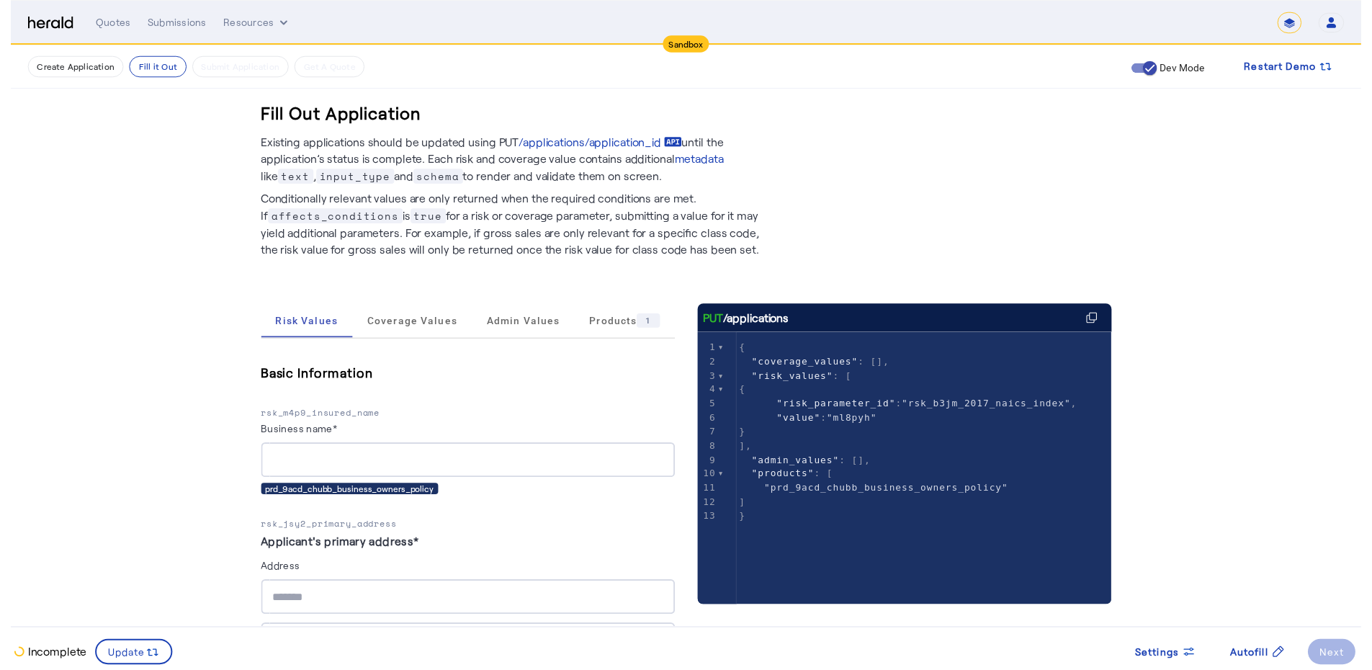
scroll to position [3033, 0]
